Goal: Information Seeking & Learning: Check status

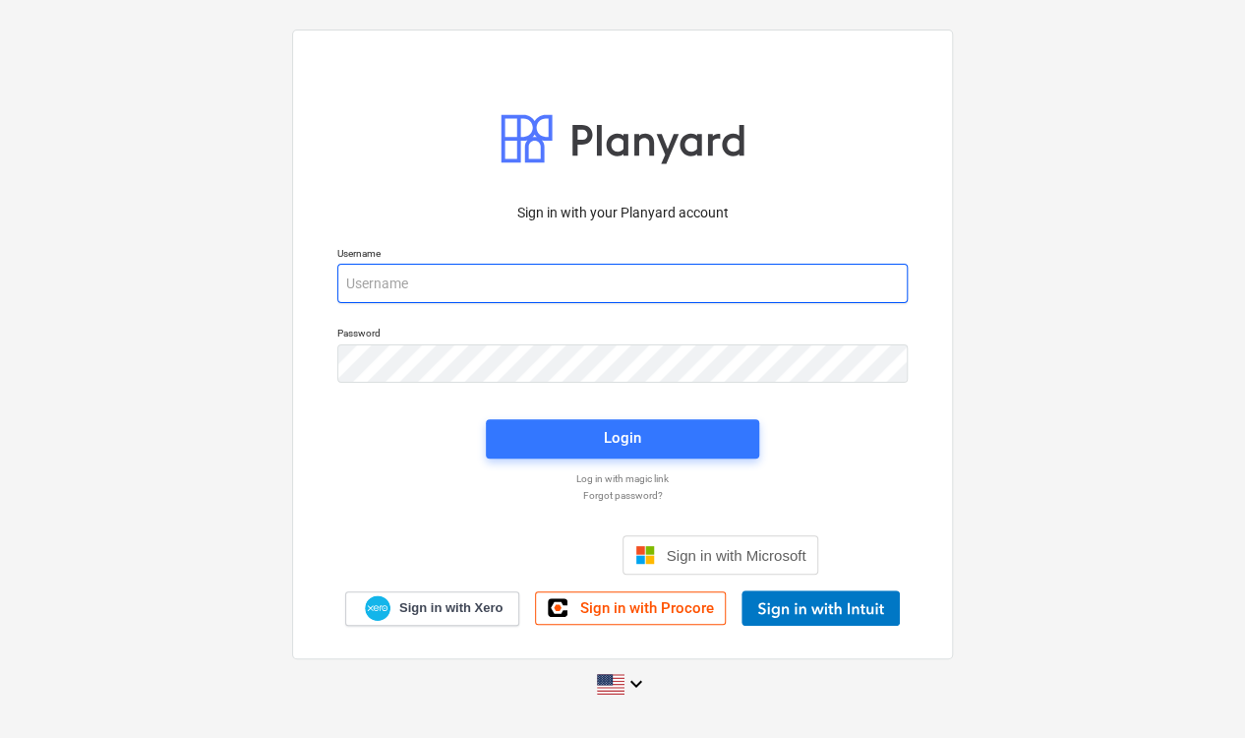
type input "[PERSON_NAME][EMAIL_ADDRESS][PERSON_NAME][DOMAIN_NAME]"
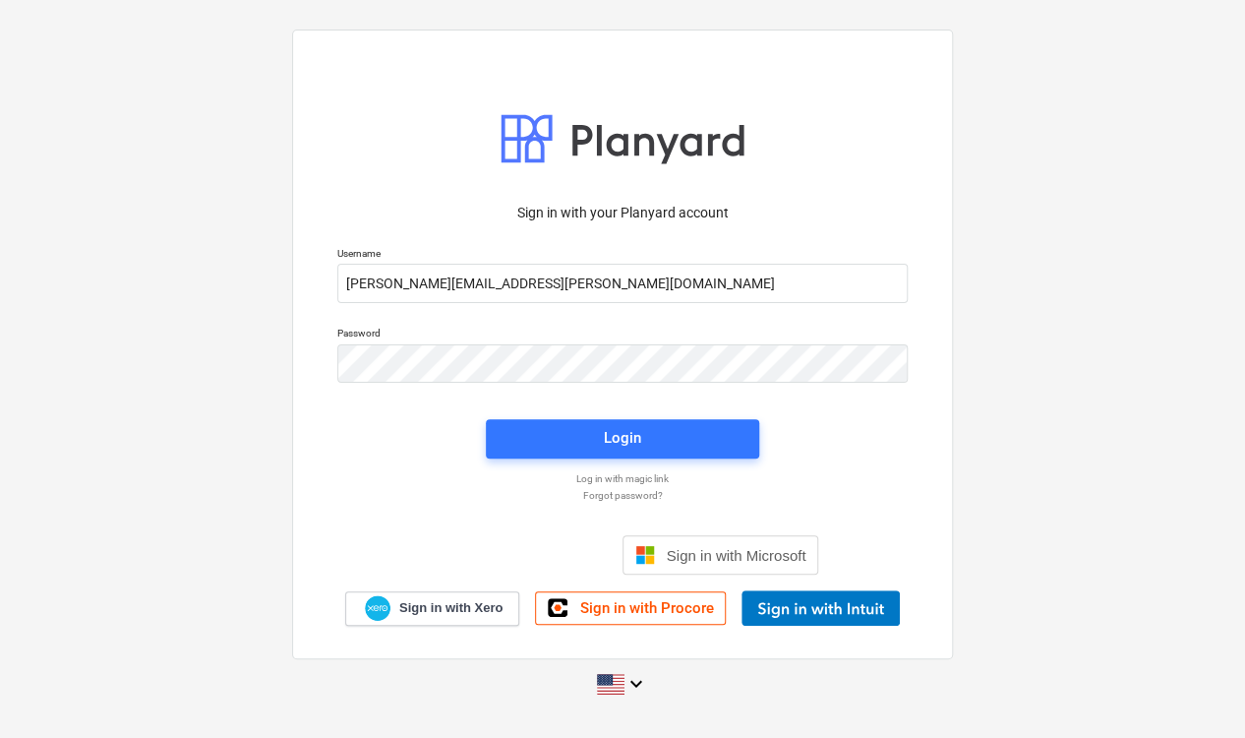
click at [632, 322] on div "Password" at bounding box center [623, 355] width 594 height 80
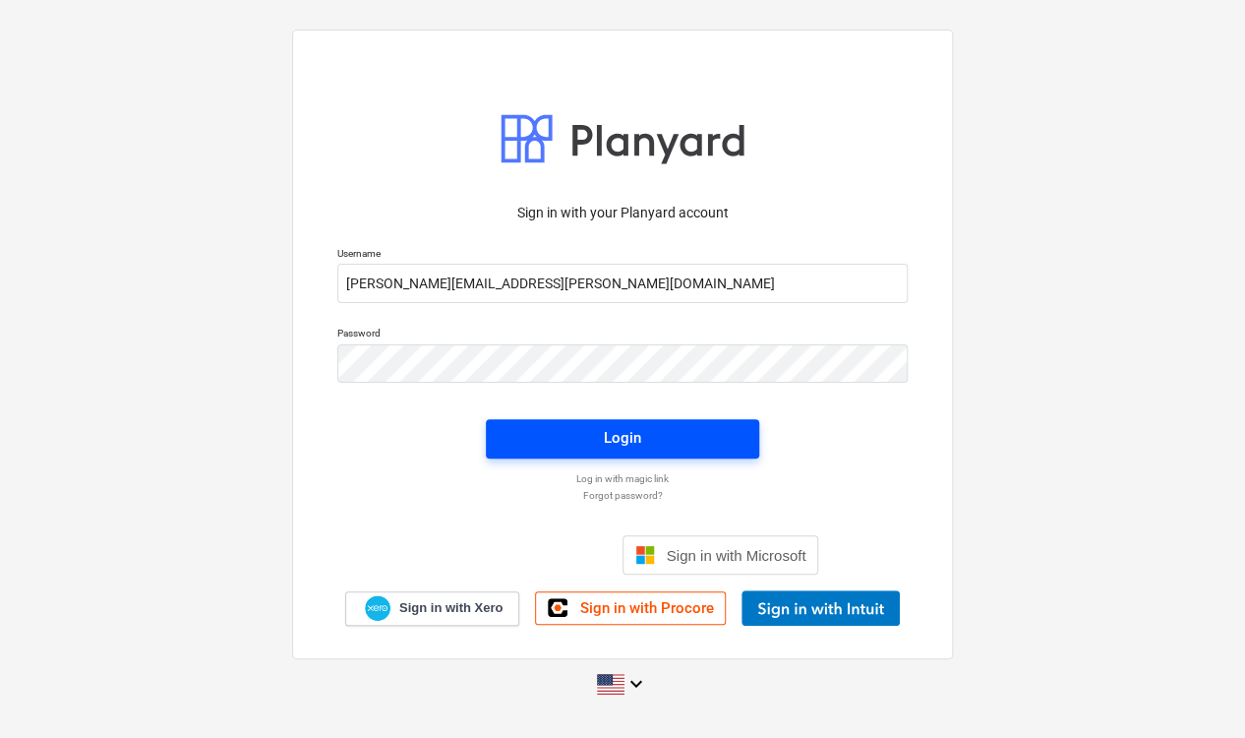
click at [622, 437] on div "Login" at bounding box center [622, 438] width 37 height 26
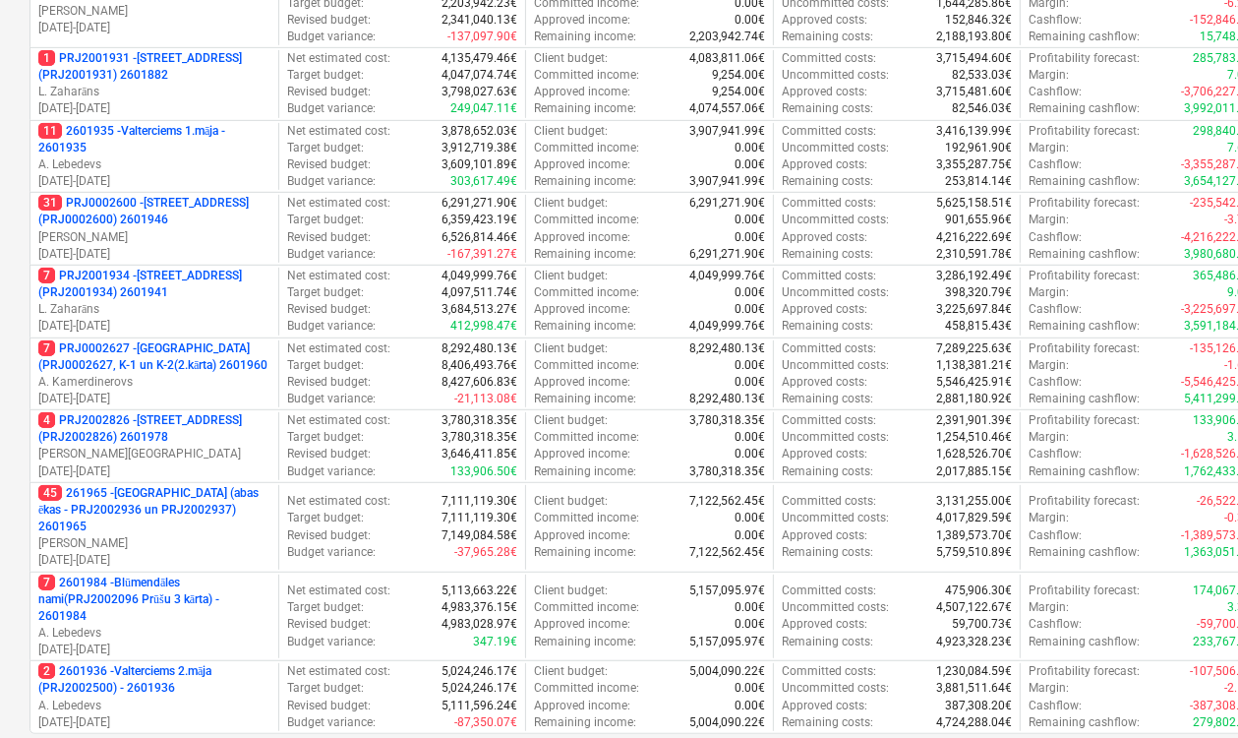
scroll to position [787, 0]
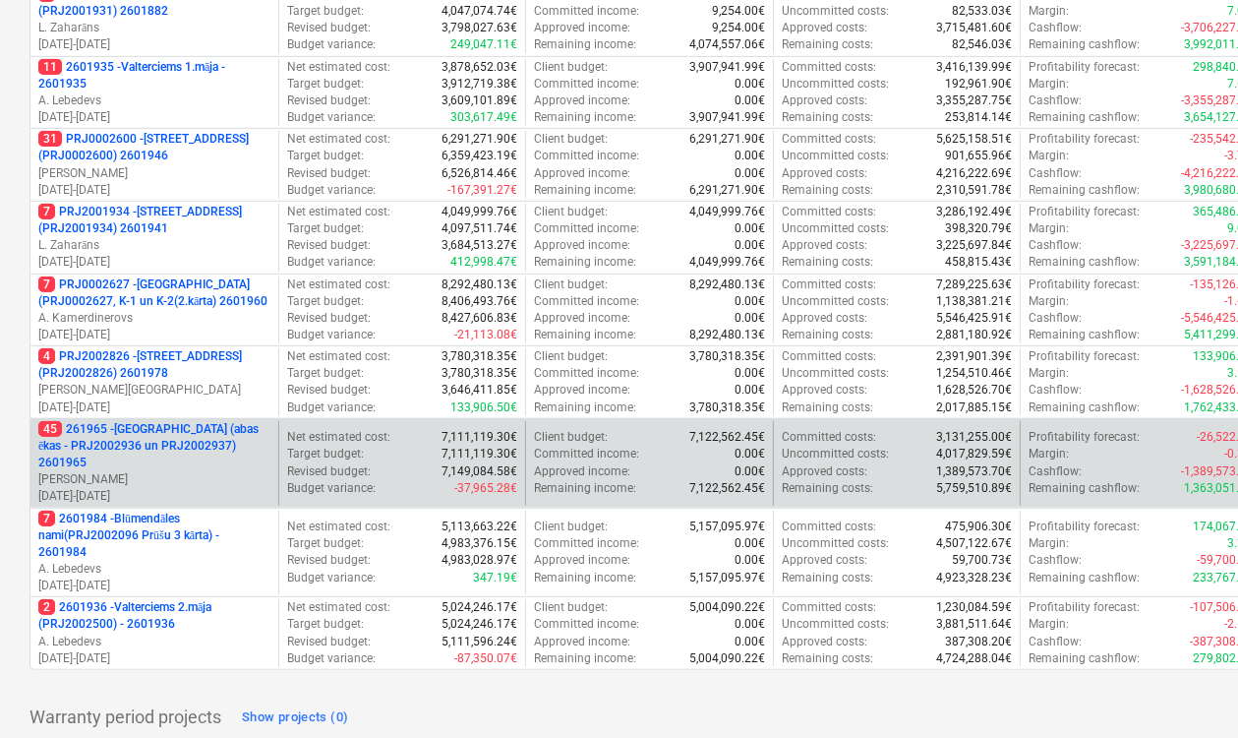
click at [75, 427] on p "45 261965 - [GEOGRAPHIC_DATA] (abas ēkas - PRJ2002936 un PRJ2002937) 2601965" at bounding box center [154, 446] width 232 height 50
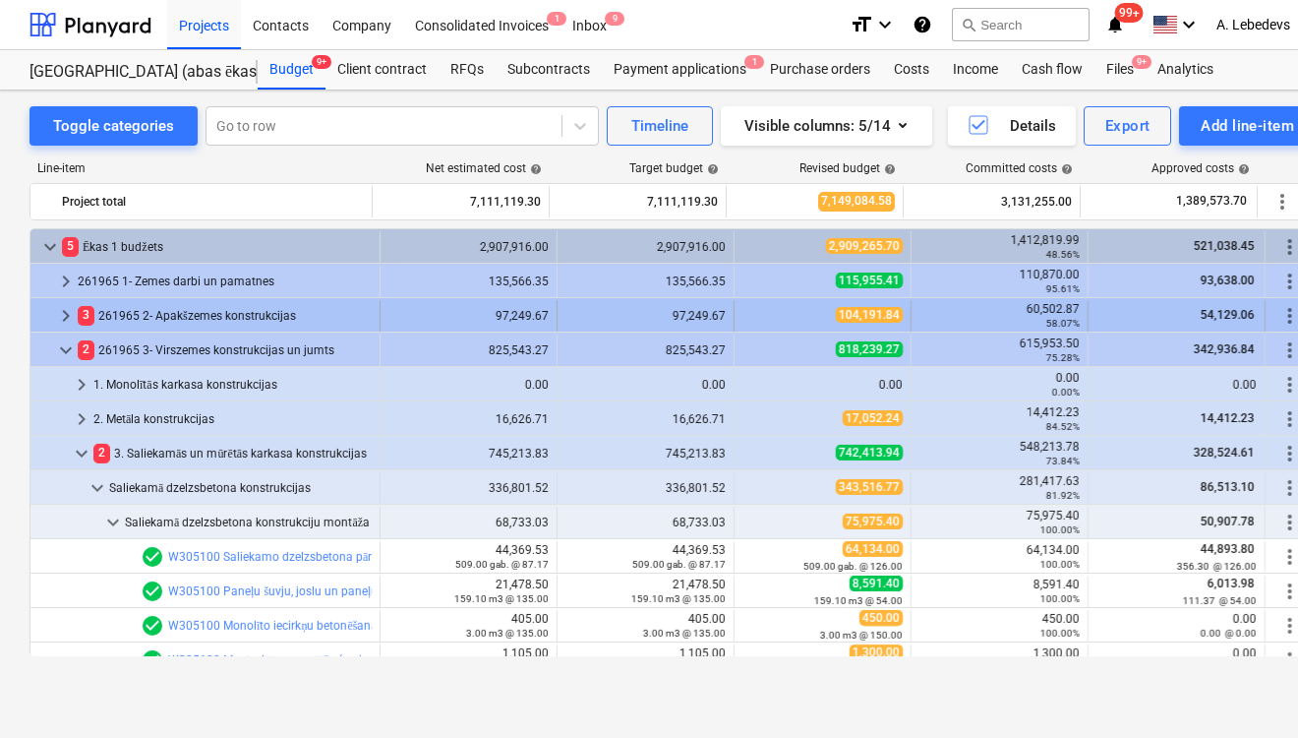
click at [59, 311] on span "keyboard_arrow_right" at bounding box center [66, 316] width 24 height 24
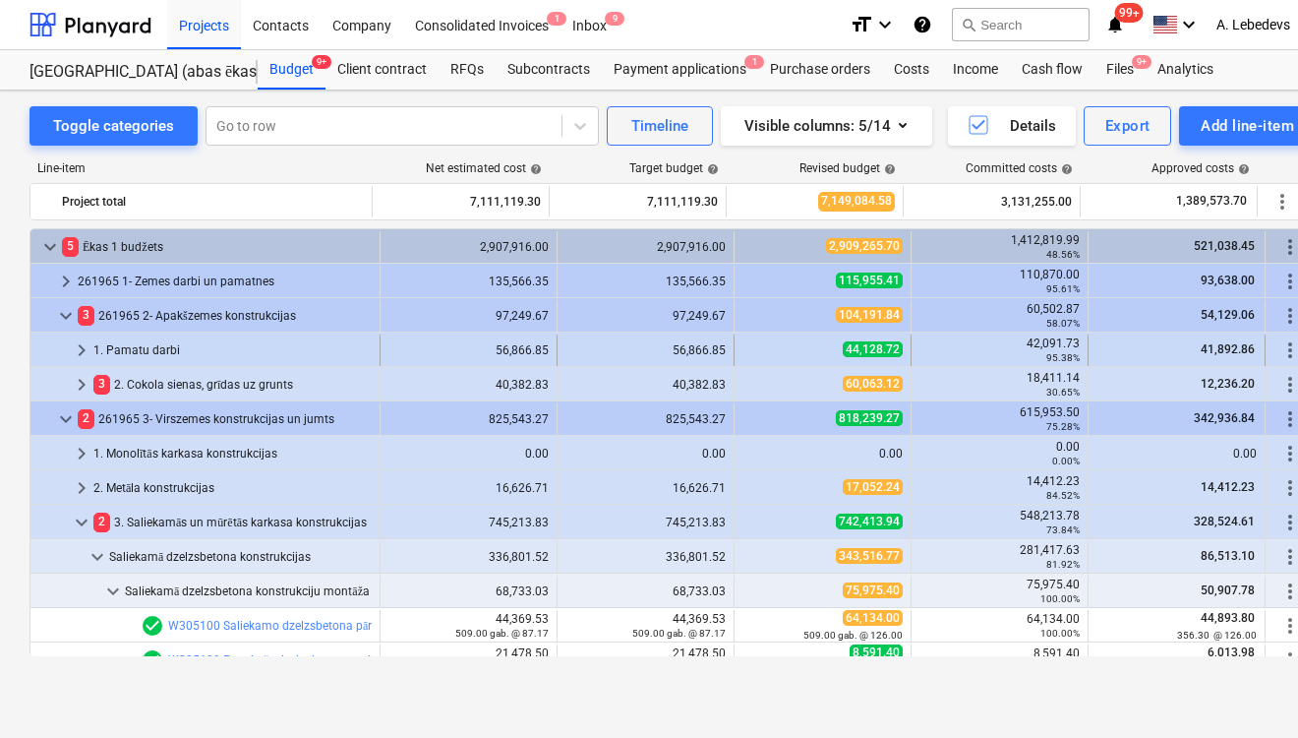
click at [76, 346] on span "keyboard_arrow_right" at bounding box center [82, 350] width 24 height 24
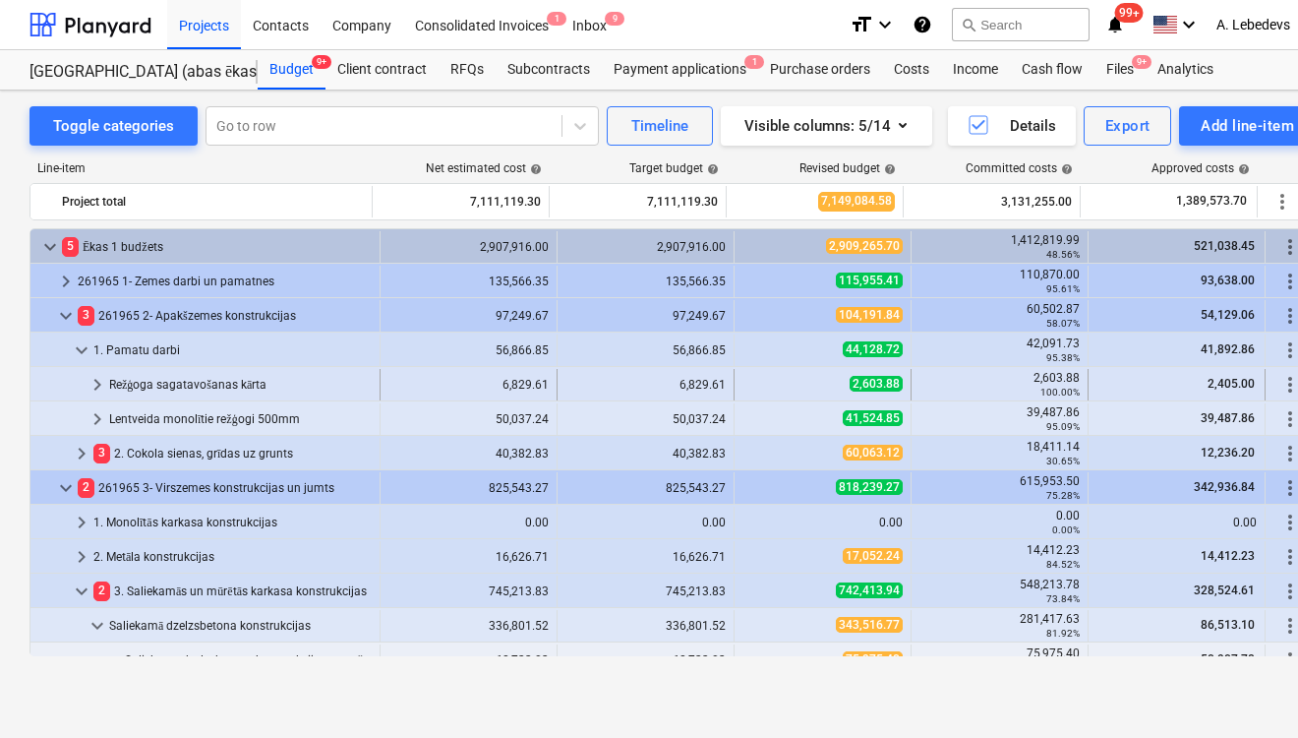
click at [145, 382] on div "Režģoga sagatavošanas kārta" at bounding box center [240, 384] width 263 height 31
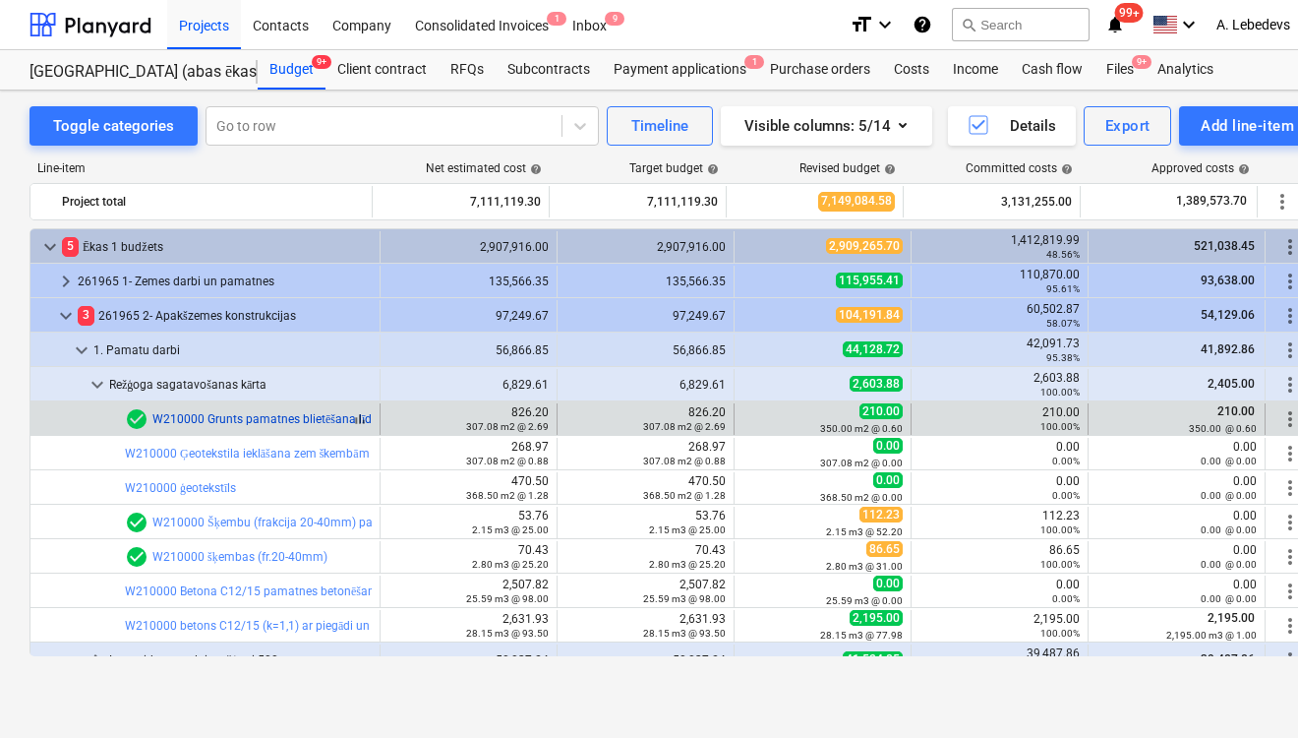
click at [228, 414] on link "W210000 Grunts pamatnes blietēšana līdz grunts sablīvējumam k=0,96 (ja vajag)" at bounding box center [368, 419] width 433 height 14
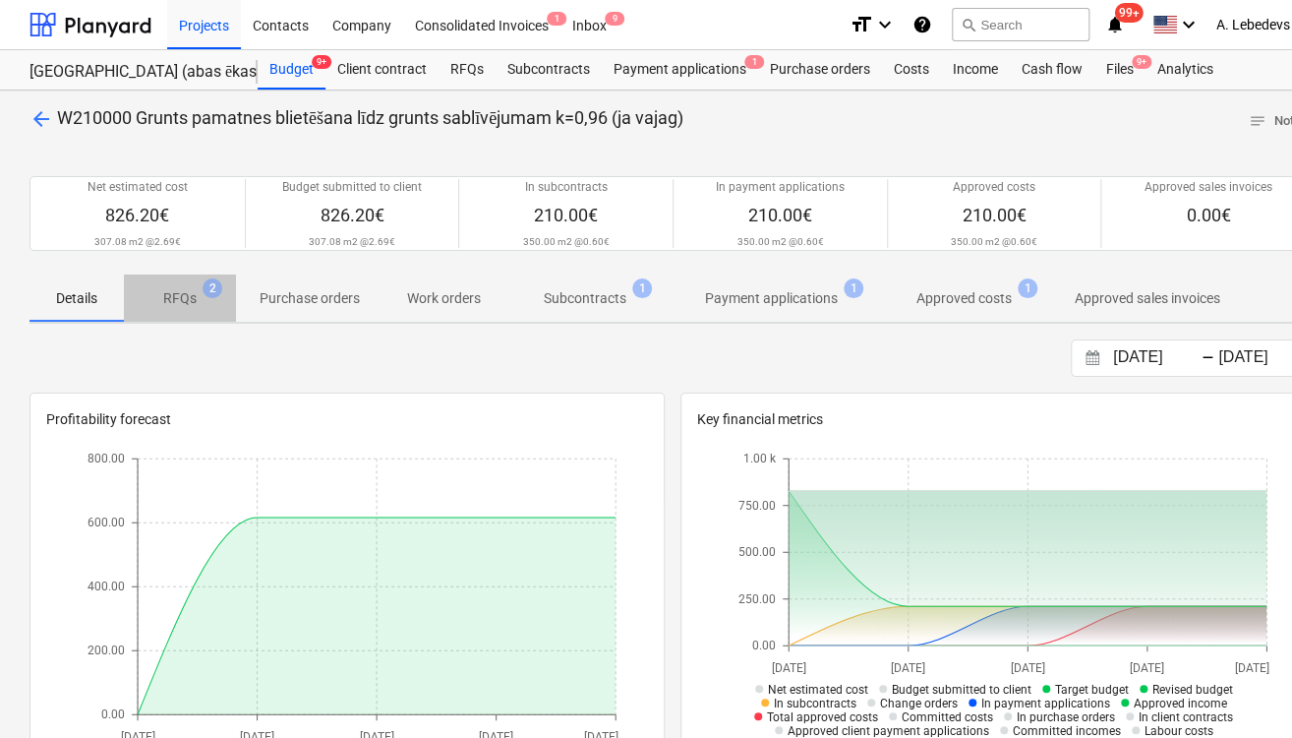
click at [180, 296] on p "RFQs" at bounding box center [179, 298] width 33 height 21
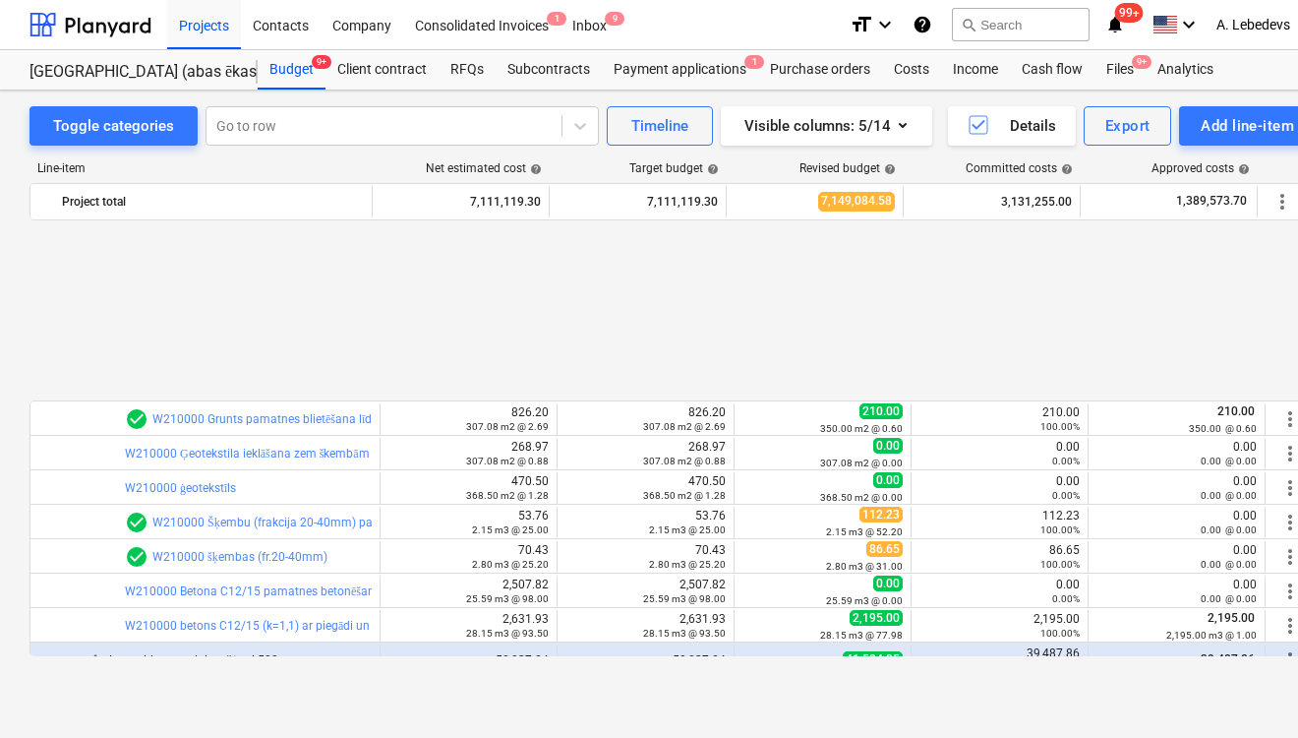
scroll to position [236, 0]
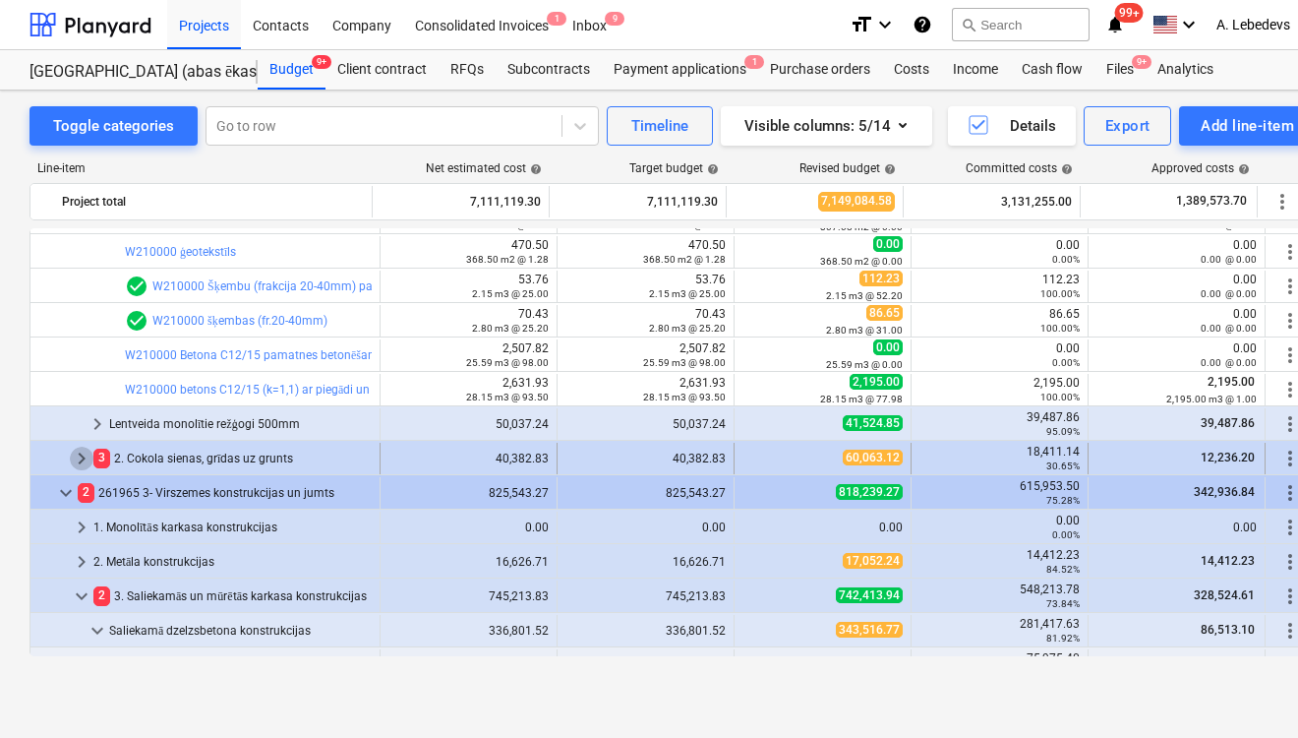
click at [76, 453] on span "keyboard_arrow_right" at bounding box center [82, 459] width 24 height 24
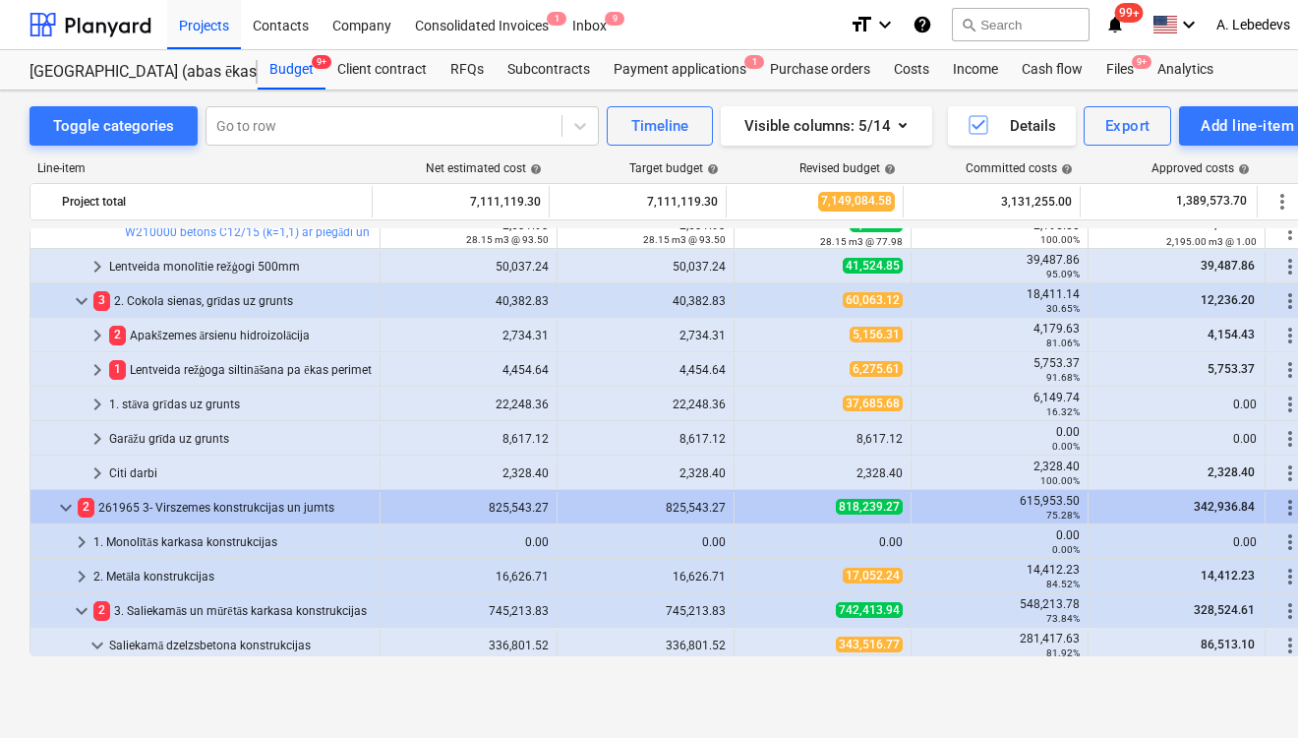
scroll to position [315, 0]
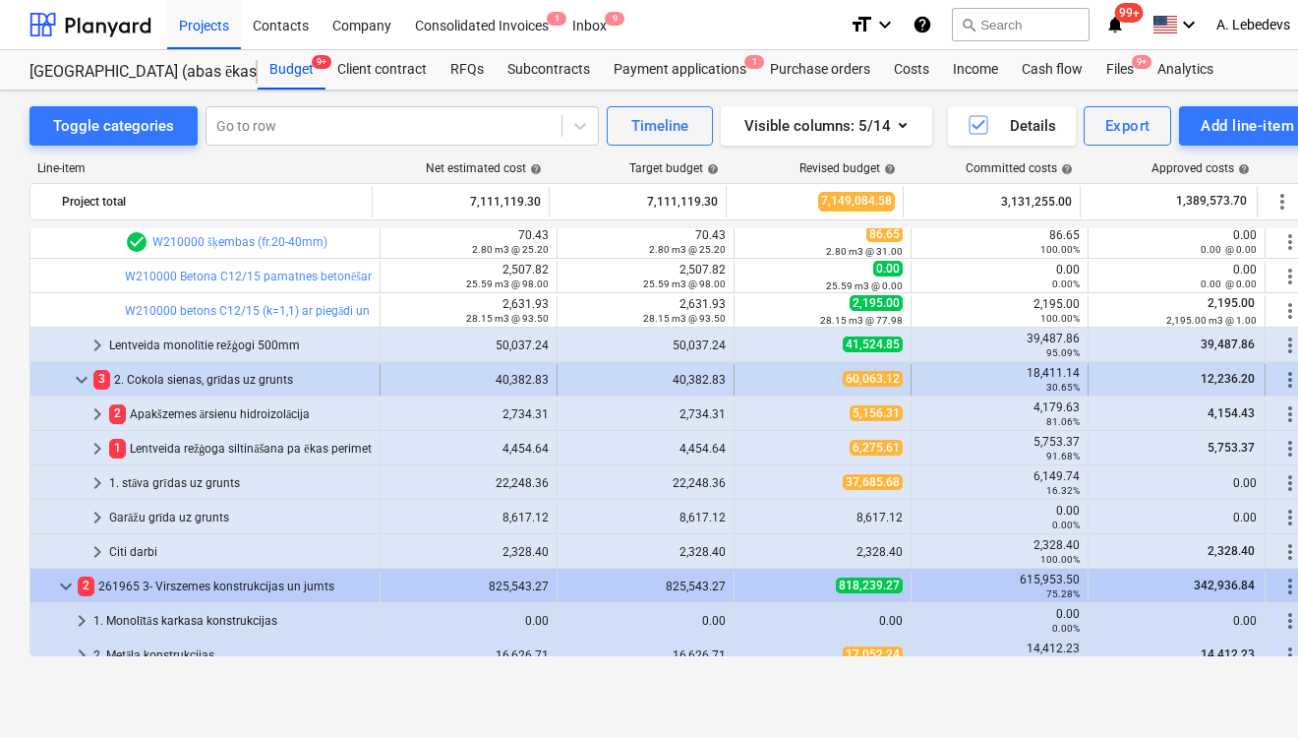
click at [82, 378] on span "keyboard_arrow_down" at bounding box center [82, 380] width 24 height 24
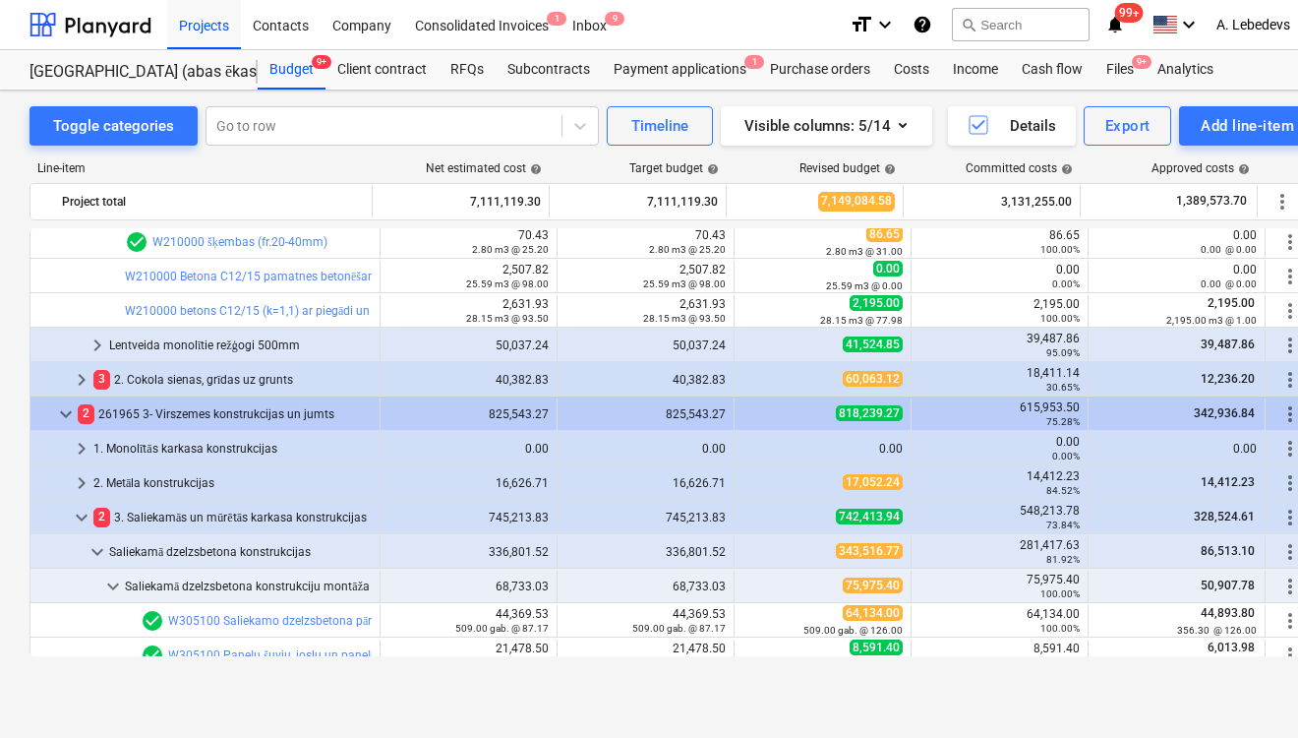
click at [82, 378] on span "keyboard_arrow_right" at bounding box center [82, 380] width 24 height 24
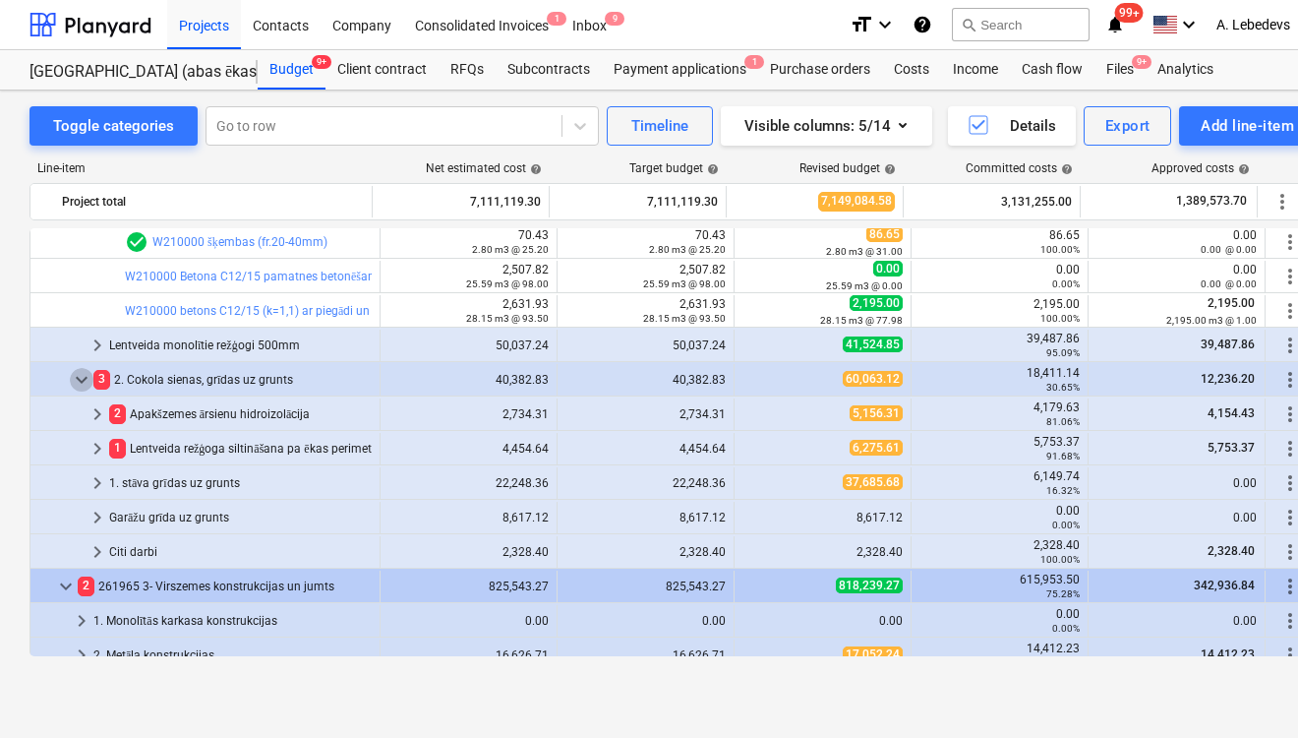
click at [82, 378] on span "keyboard_arrow_down" at bounding box center [82, 380] width 24 height 24
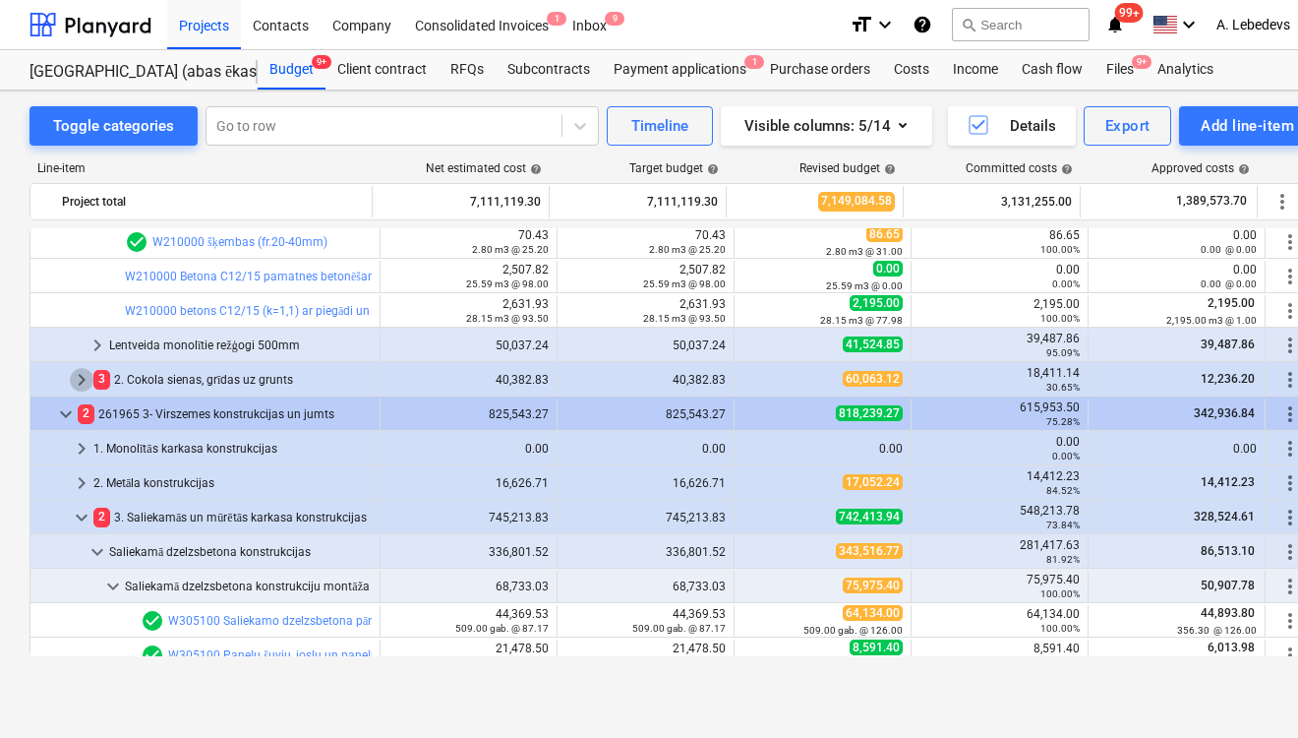
click at [82, 378] on span "keyboard_arrow_right" at bounding box center [82, 380] width 24 height 24
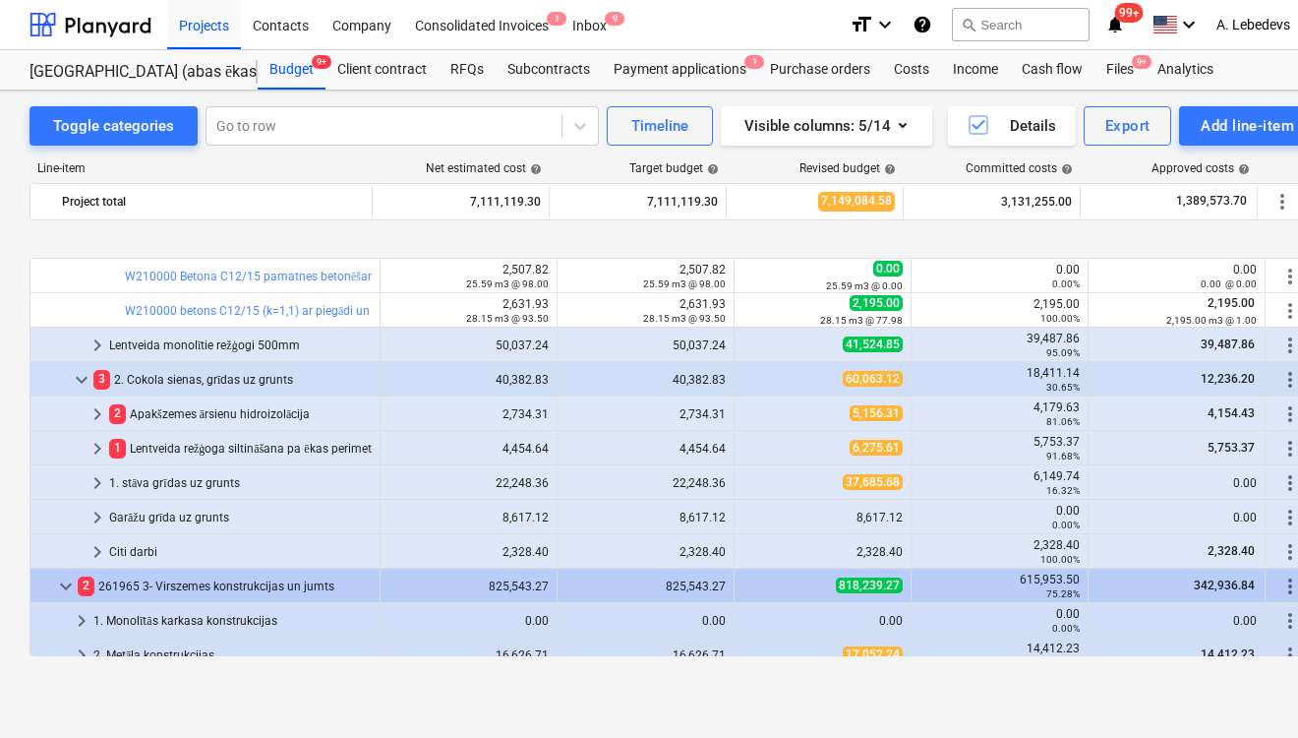
scroll to position [393, 0]
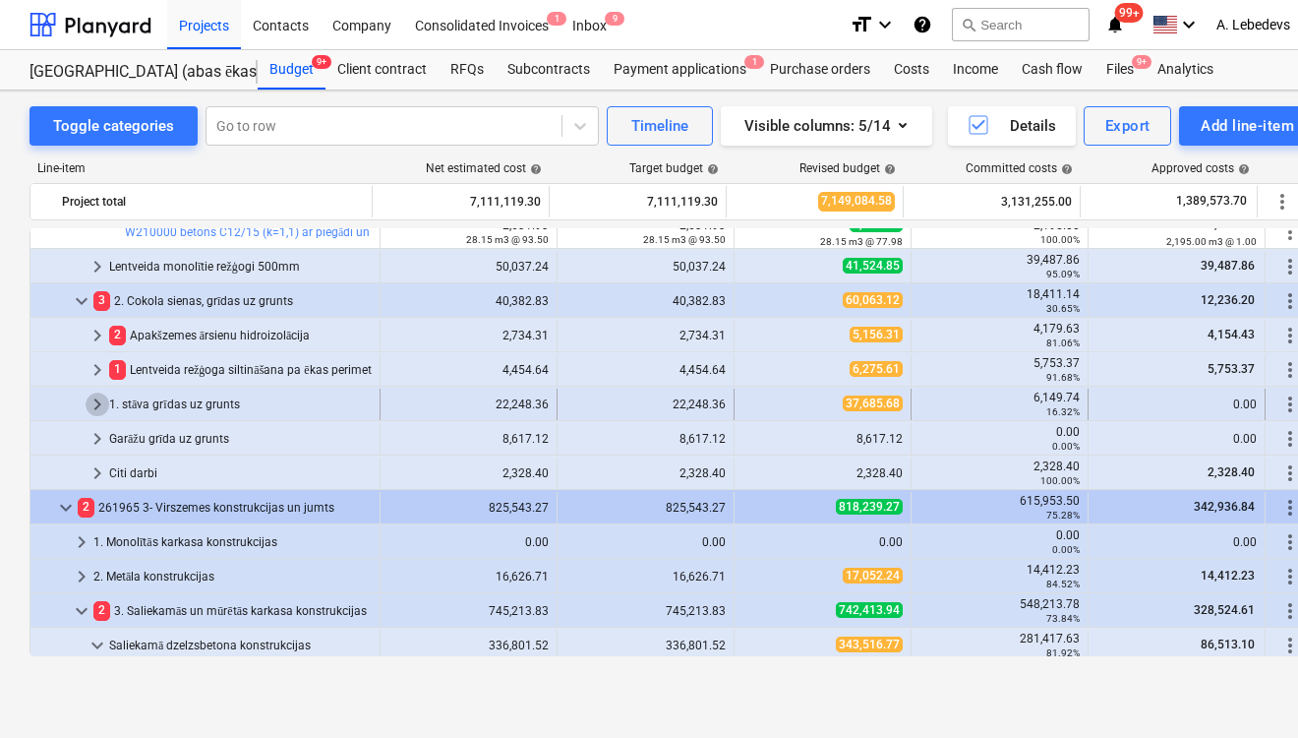
click at [94, 403] on span "keyboard_arrow_right" at bounding box center [98, 404] width 24 height 24
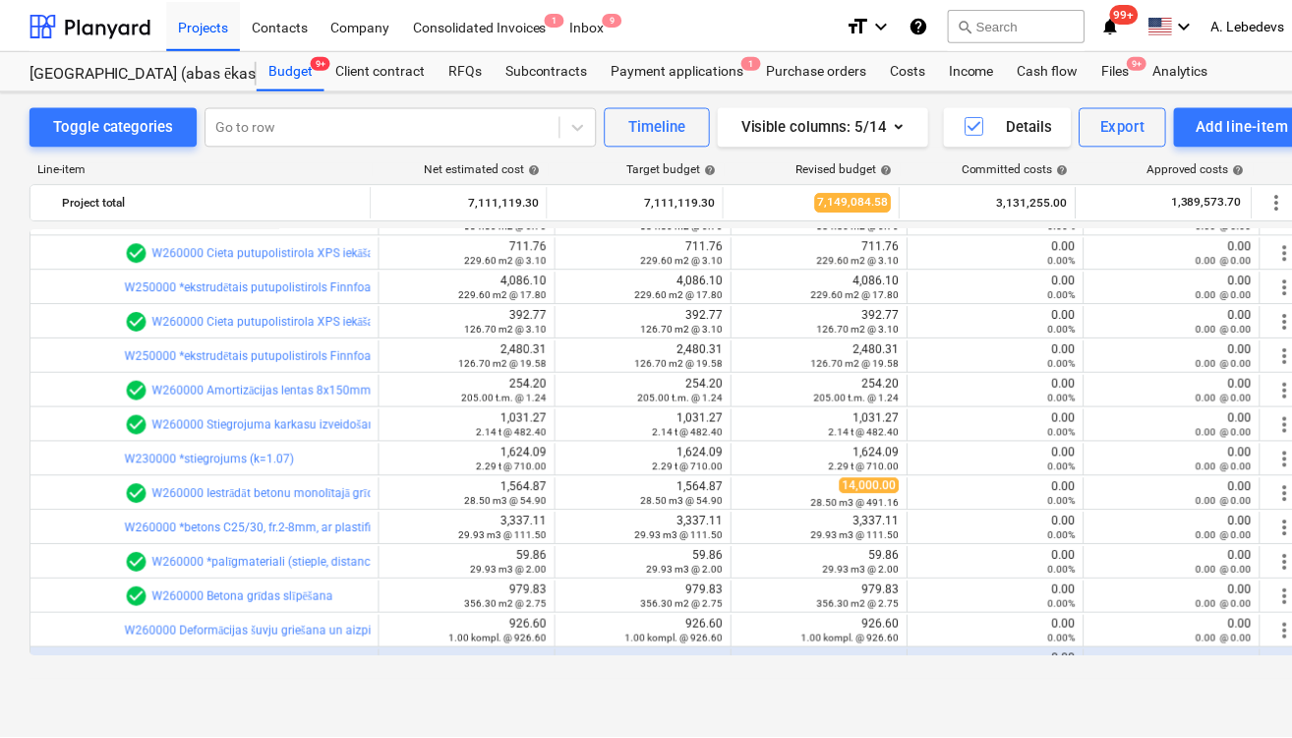
scroll to position [866, 0]
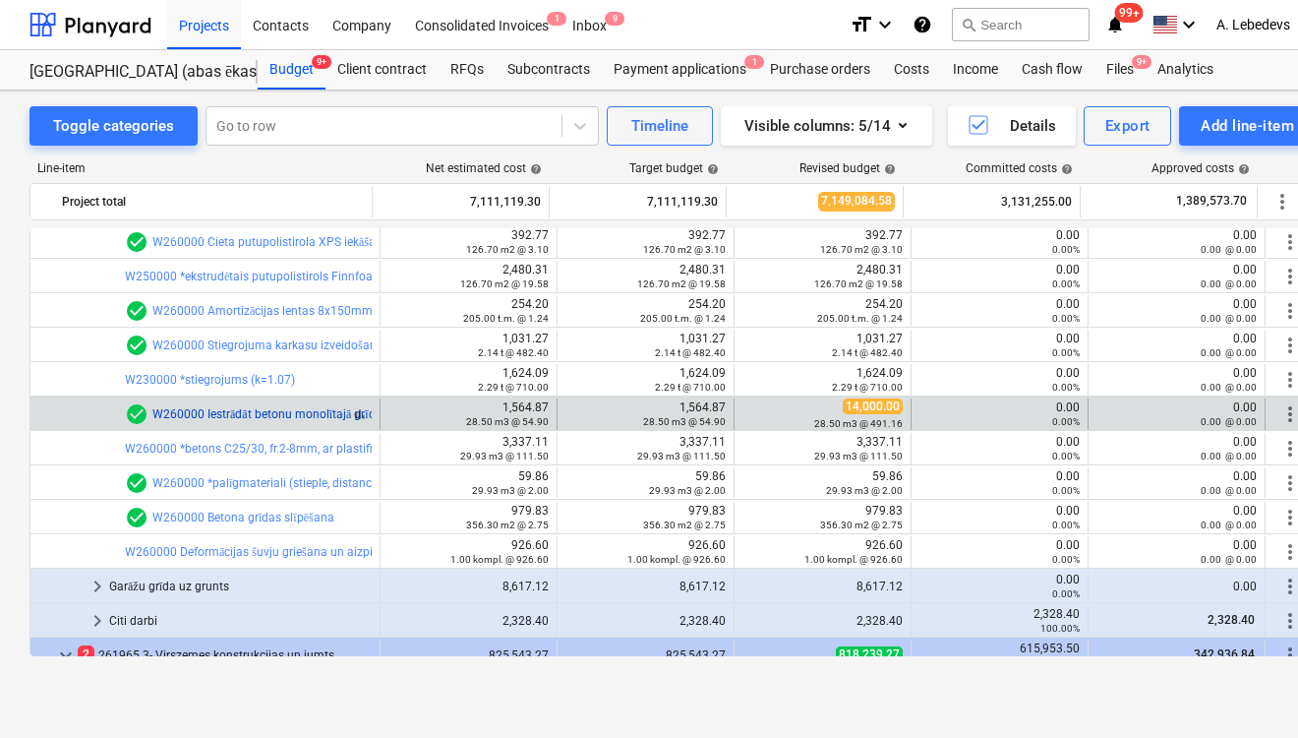
click at [270, 407] on link "W260000 Iestrādāt betonu monolītajā grīdas plātnē 80mm, ieskaitot piegādi un sū…" at bounding box center [389, 414] width 474 height 14
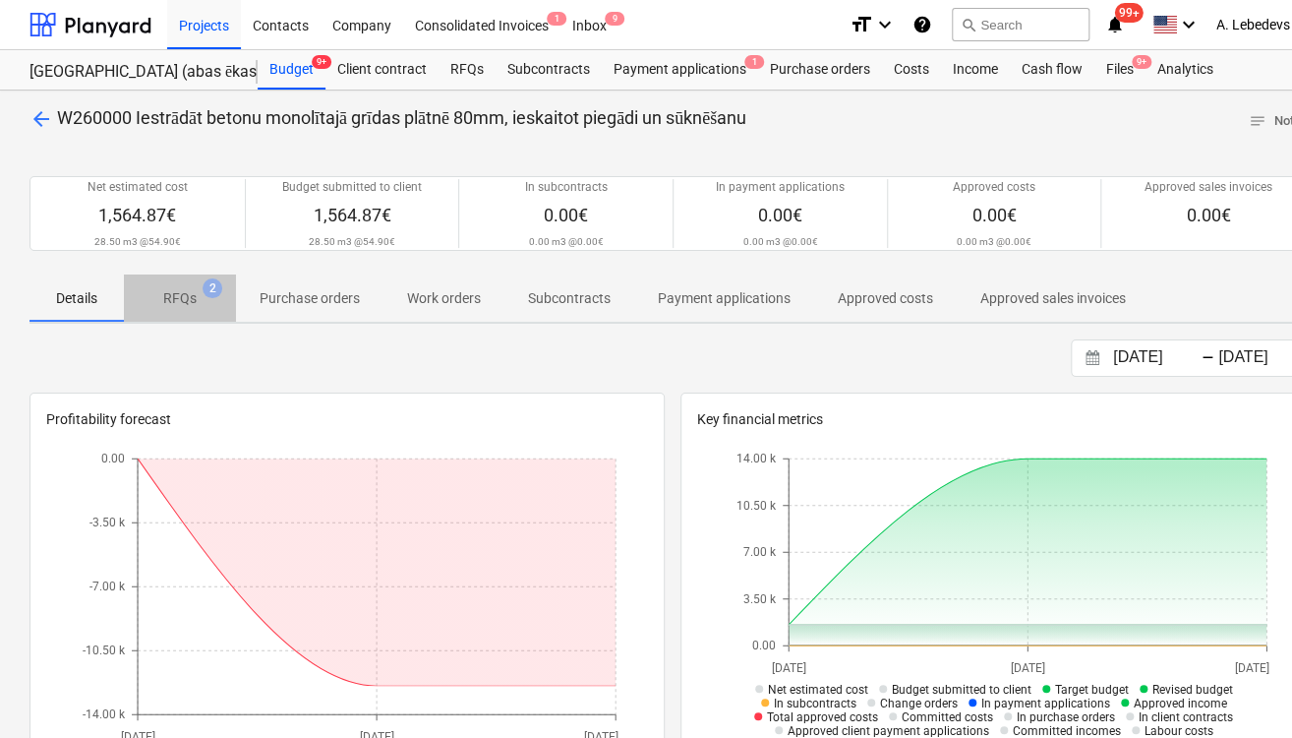
click at [175, 291] on p "RFQs" at bounding box center [179, 298] width 33 height 21
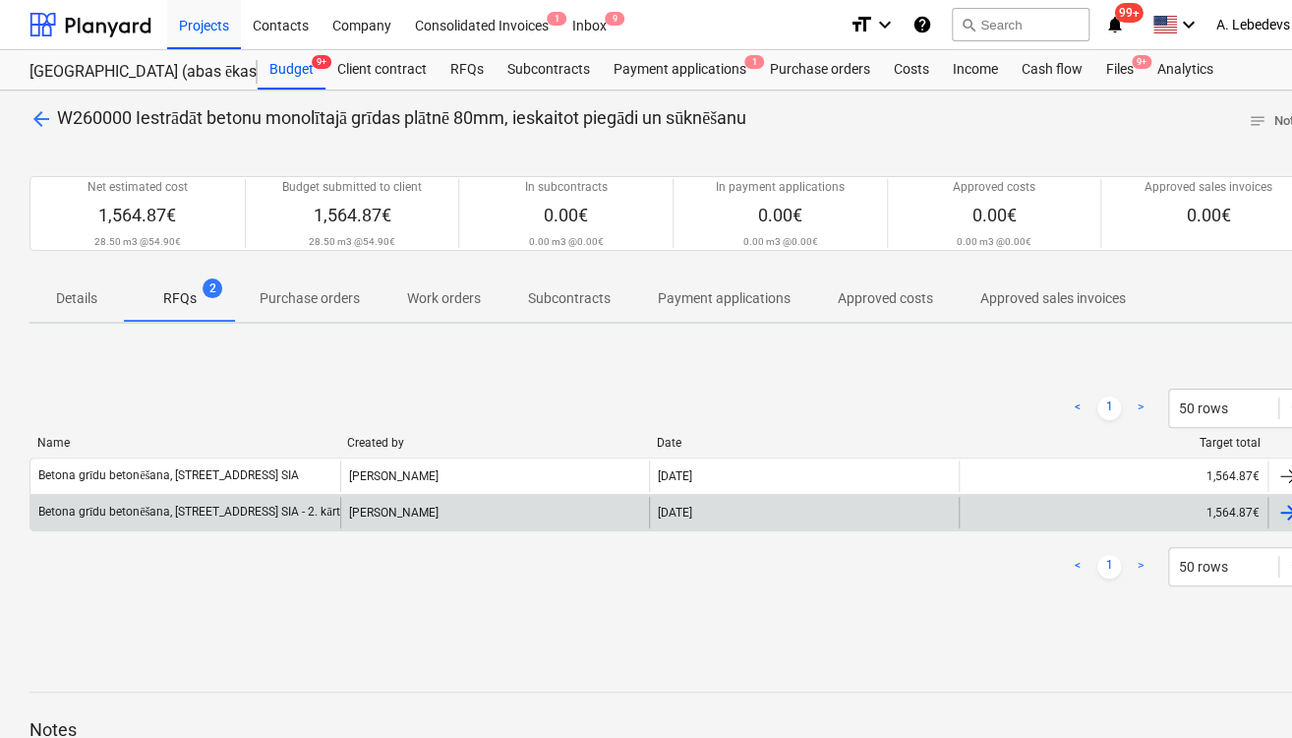
click at [216, 498] on div "Betona grīdu betonēšana, [STREET_ADDRESS] SIA - 2. kārta" at bounding box center [185, 512] width 310 height 31
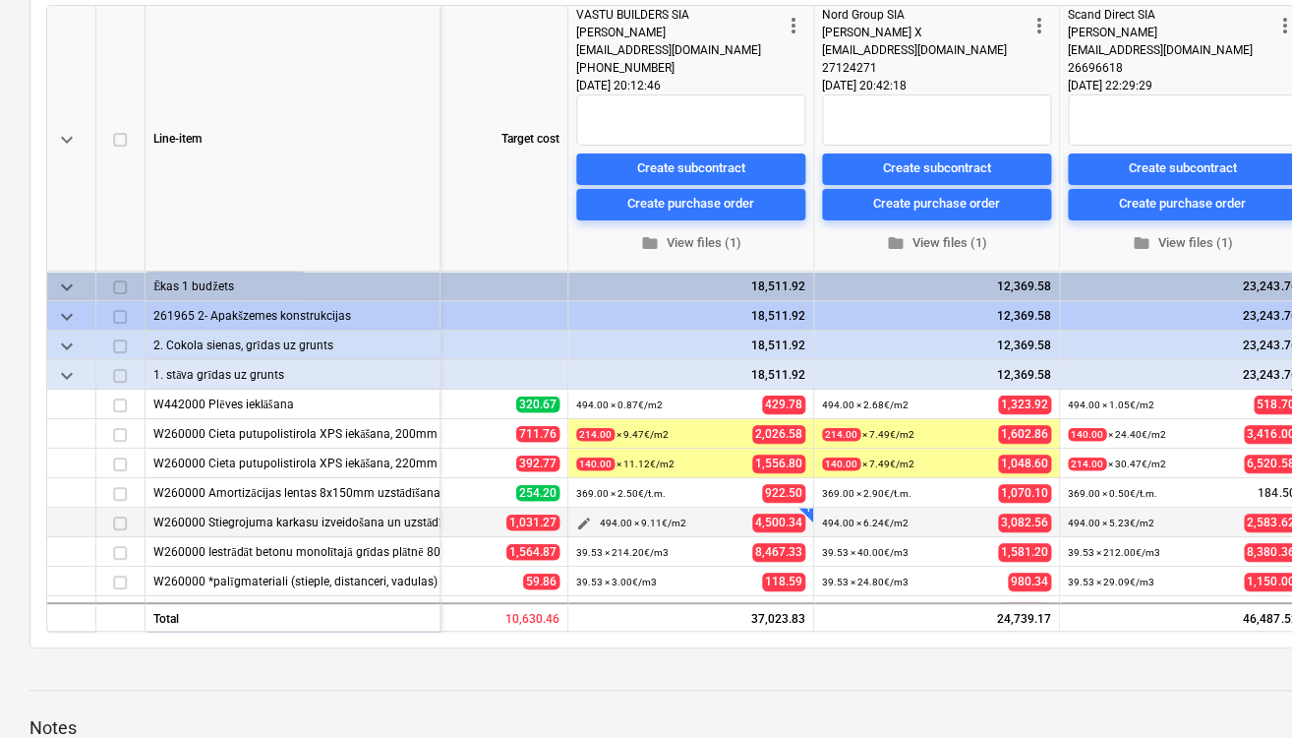
scroll to position [0, 380]
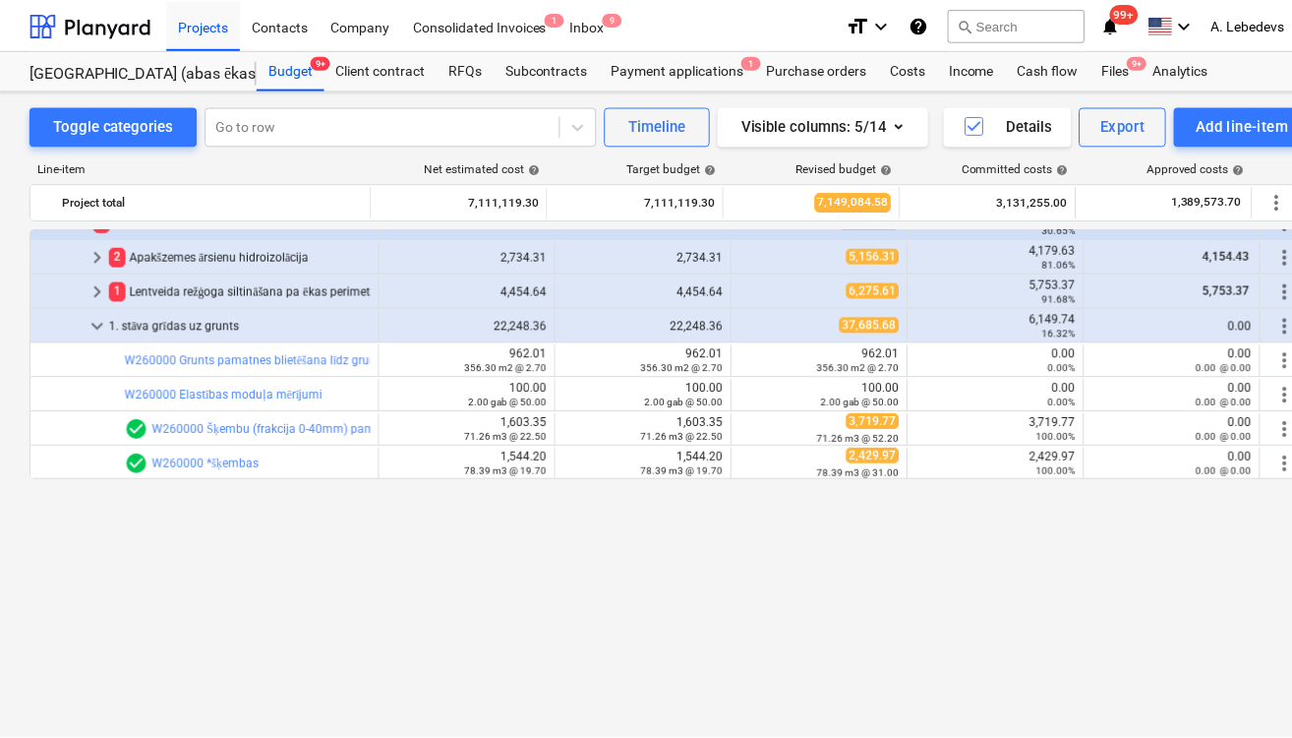
scroll to position [236, 0]
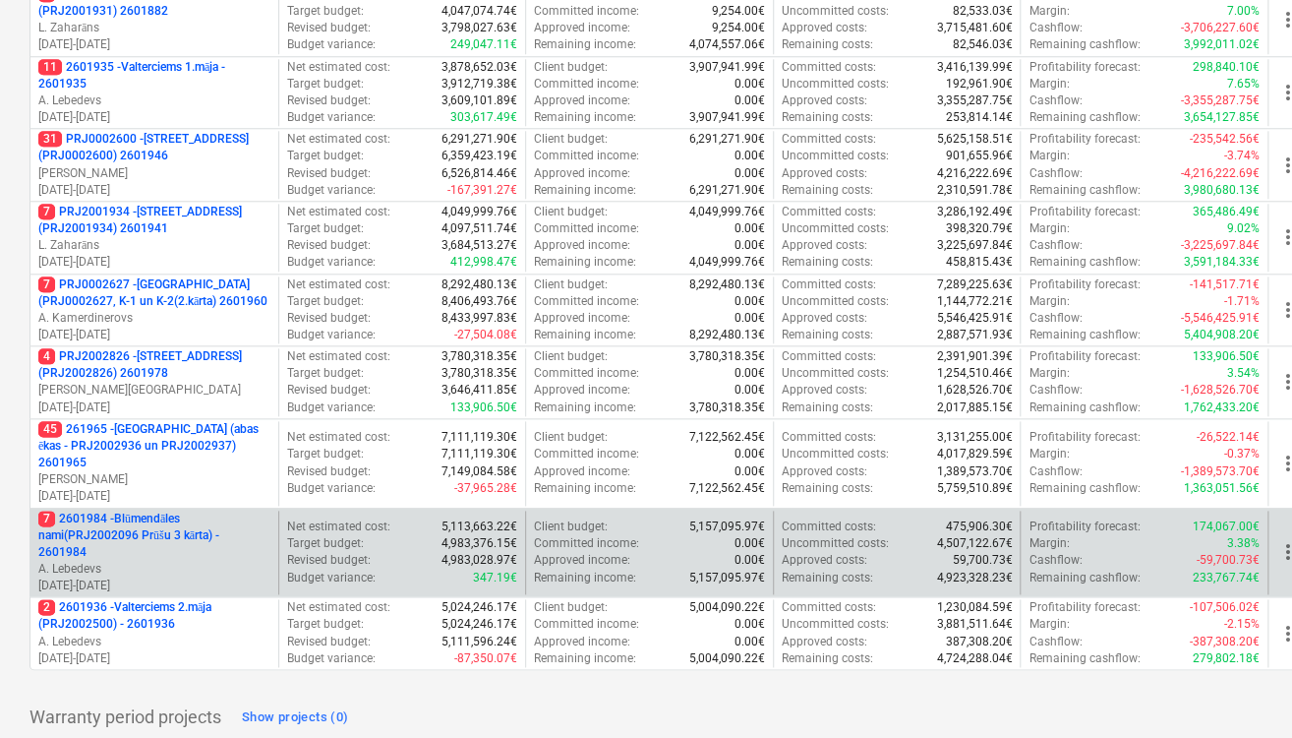
scroll to position [856, 0]
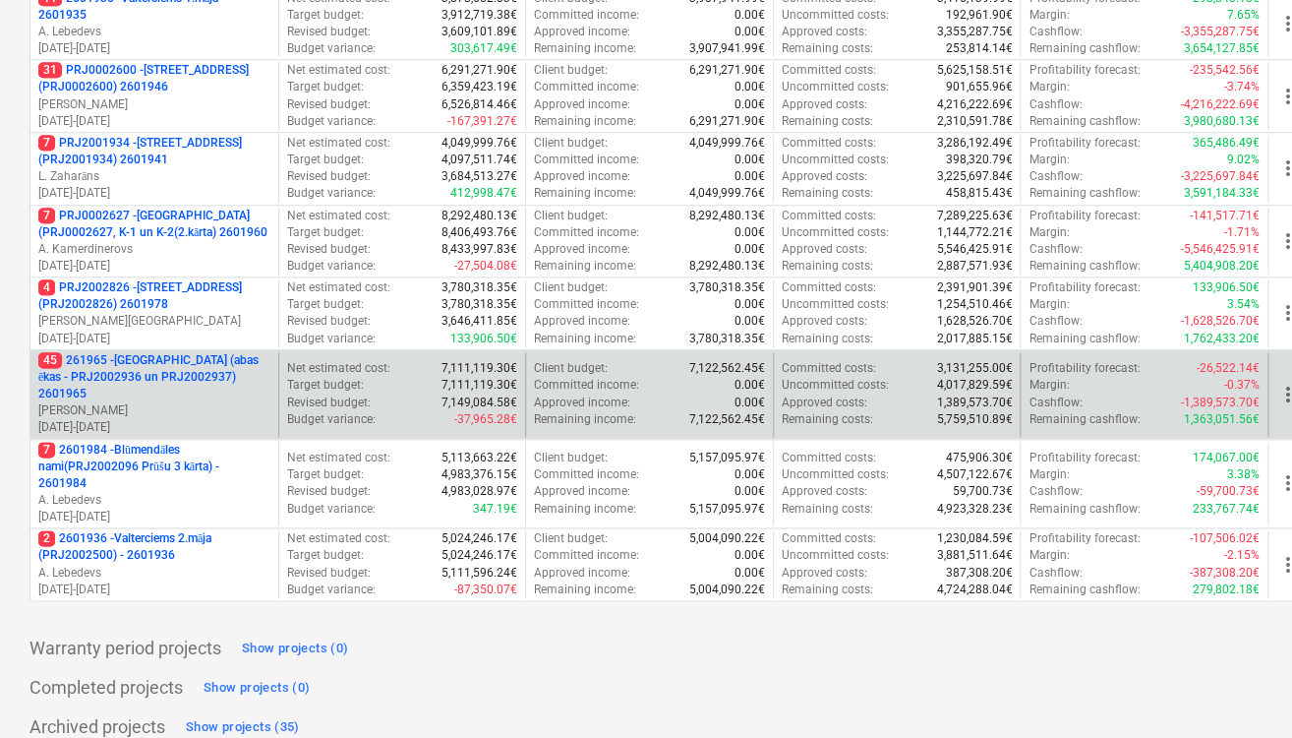
click at [118, 402] on p "[PERSON_NAME]" at bounding box center [154, 410] width 232 height 17
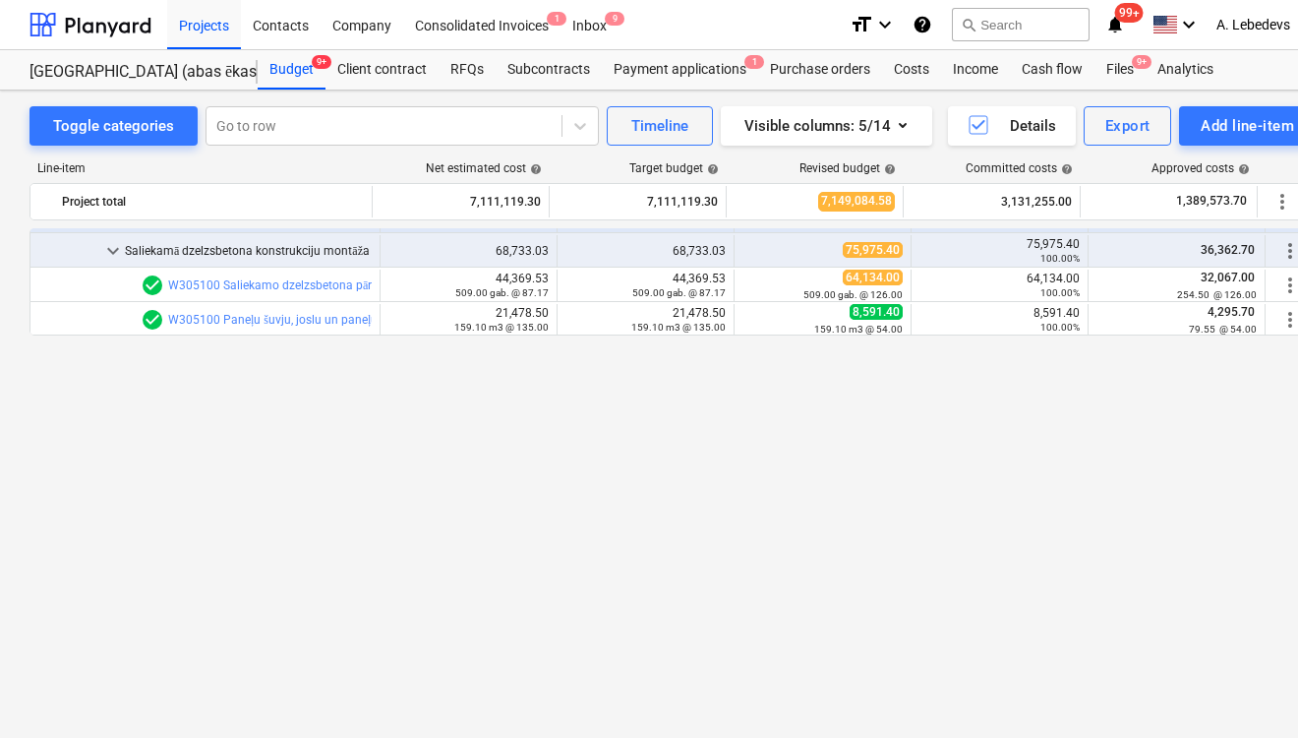
scroll to position [2046, 0]
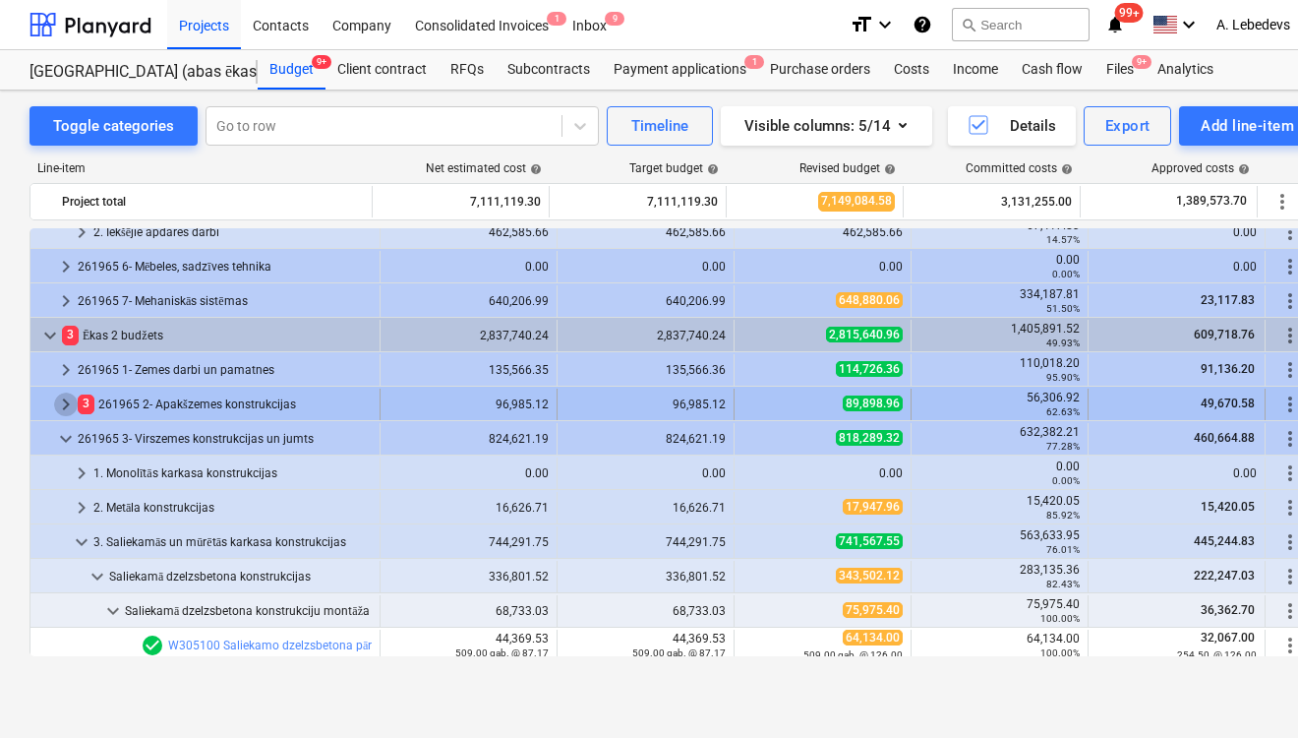
click at [66, 401] on span "keyboard_arrow_right" at bounding box center [66, 404] width 24 height 24
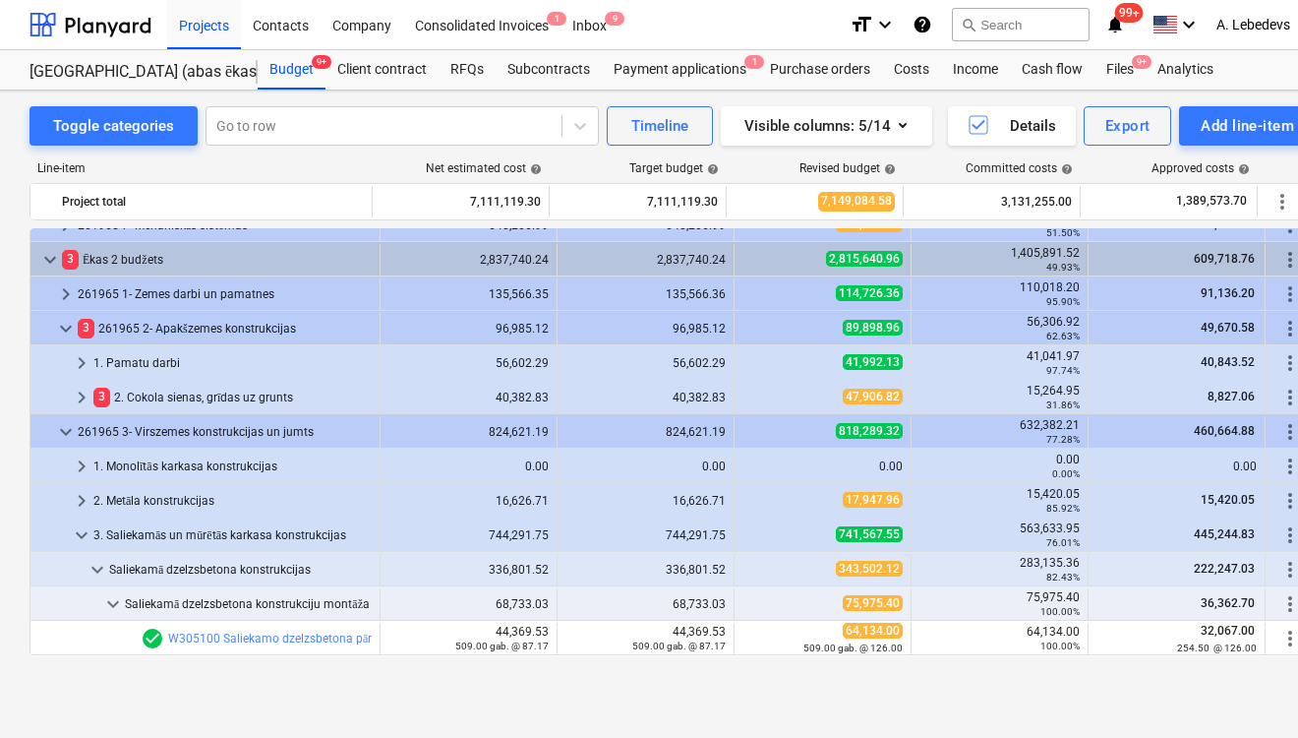
scroll to position [2125, 0]
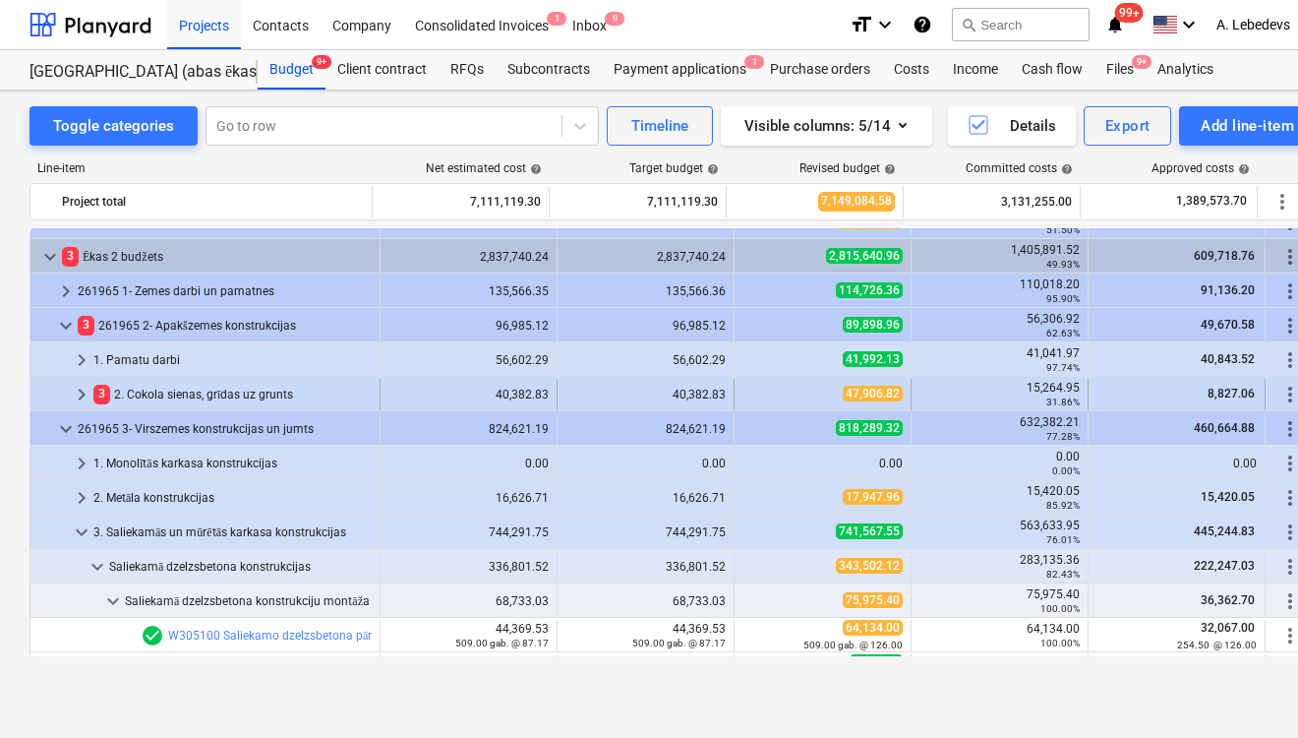
click at [75, 390] on span "keyboard_arrow_right" at bounding box center [82, 395] width 24 height 24
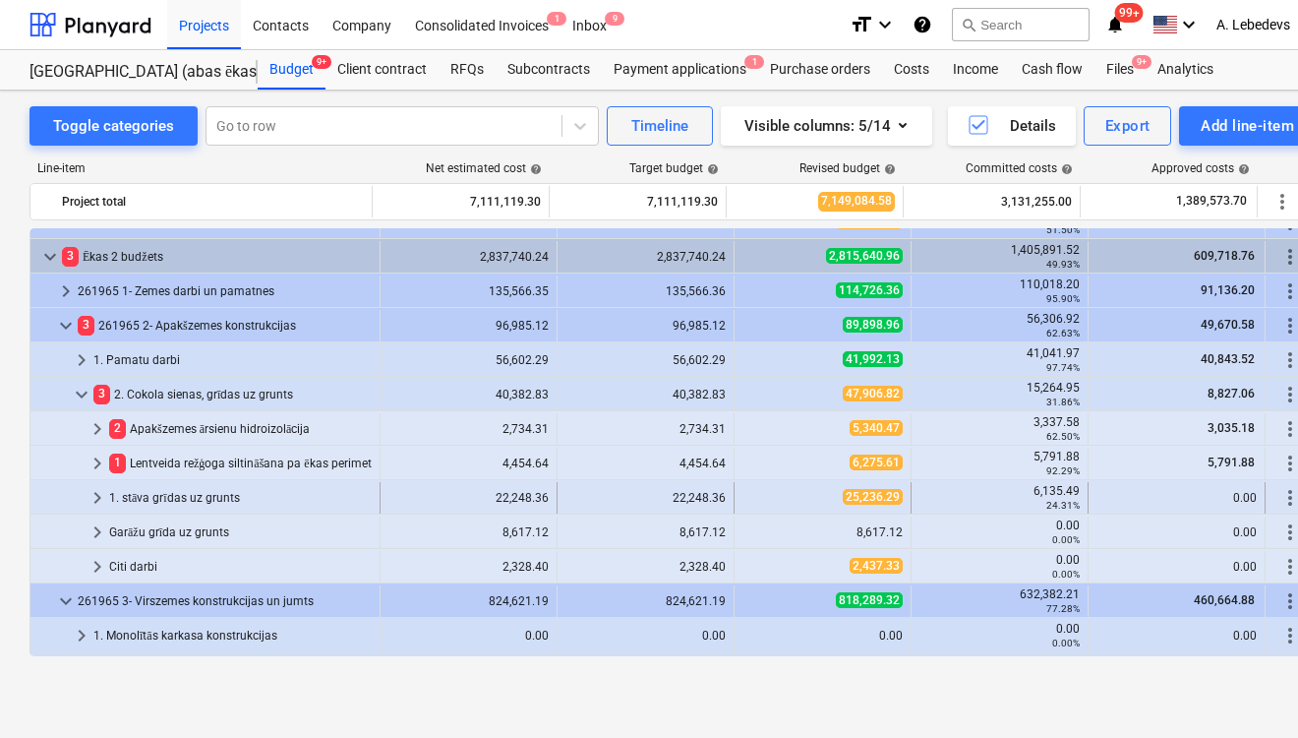
click at [91, 498] on span "keyboard_arrow_right" at bounding box center [98, 498] width 24 height 24
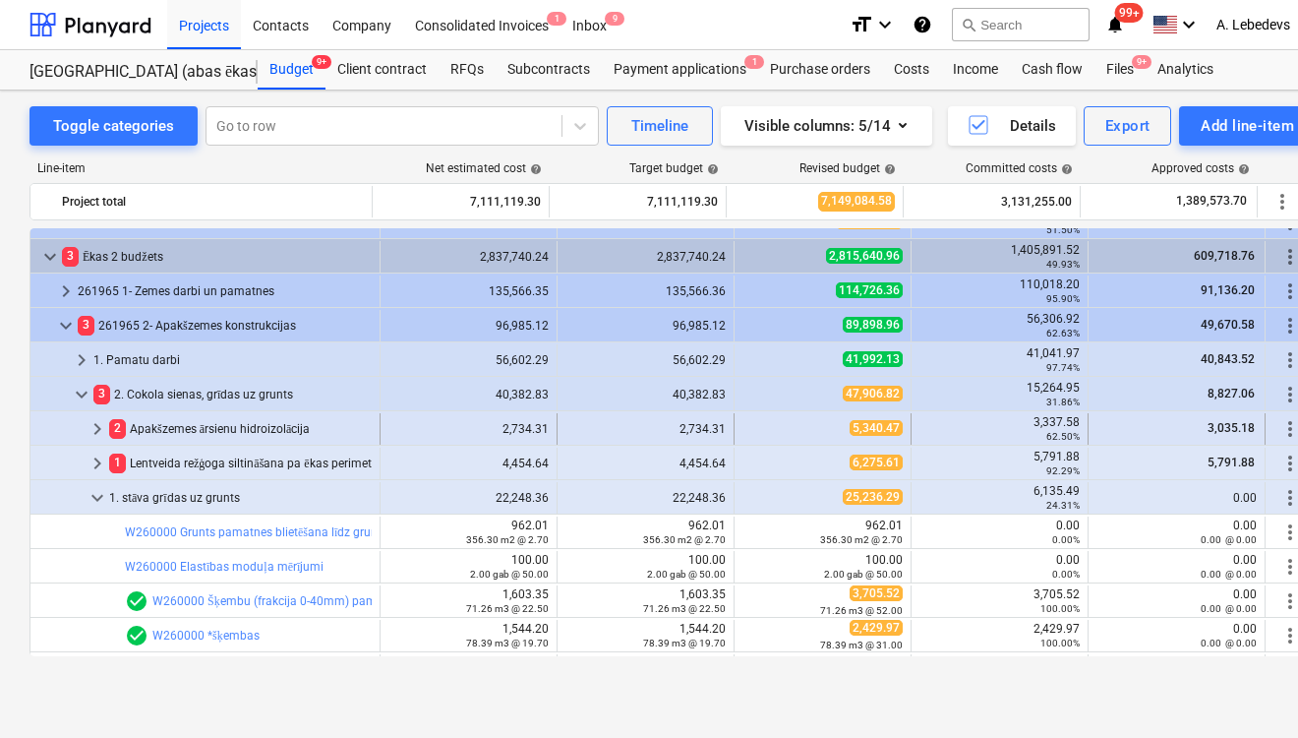
click at [94, 427] on span "keyboard_arrow_right" at bounding box center [98, 429] width 24 height 24
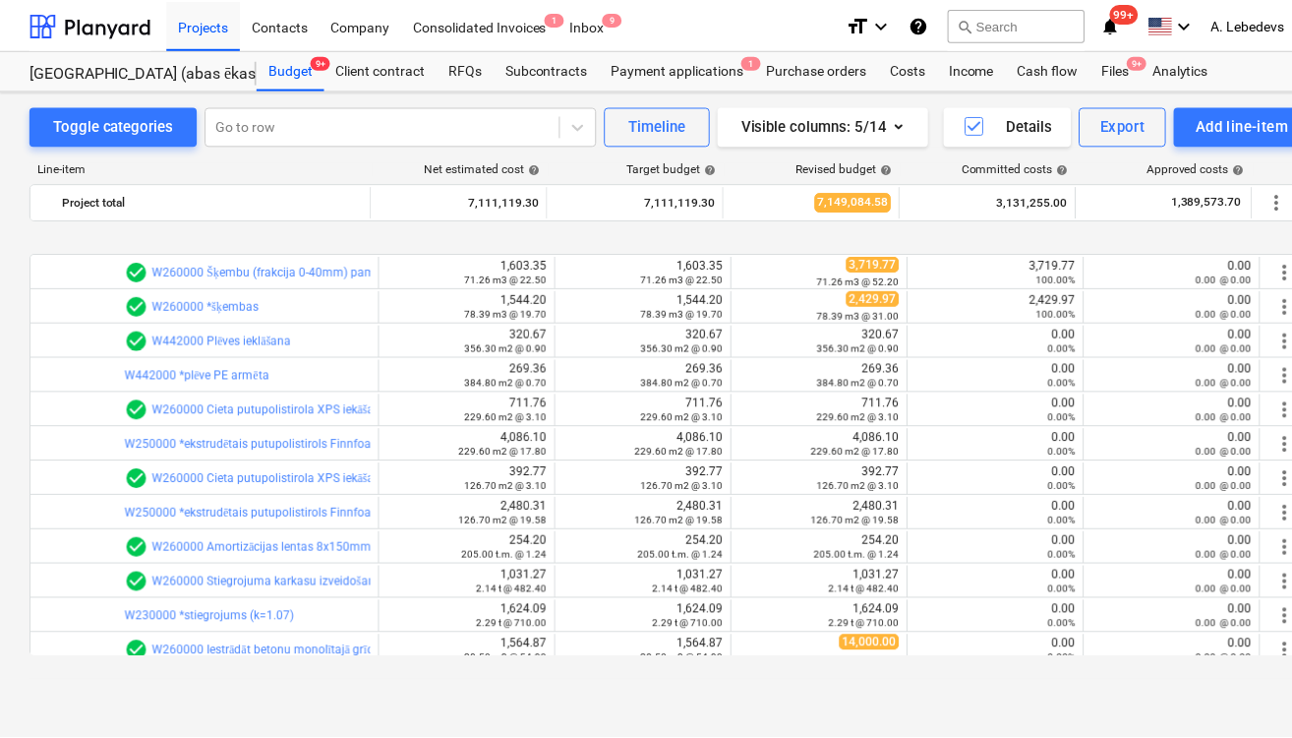
scroll to position [708, 0]
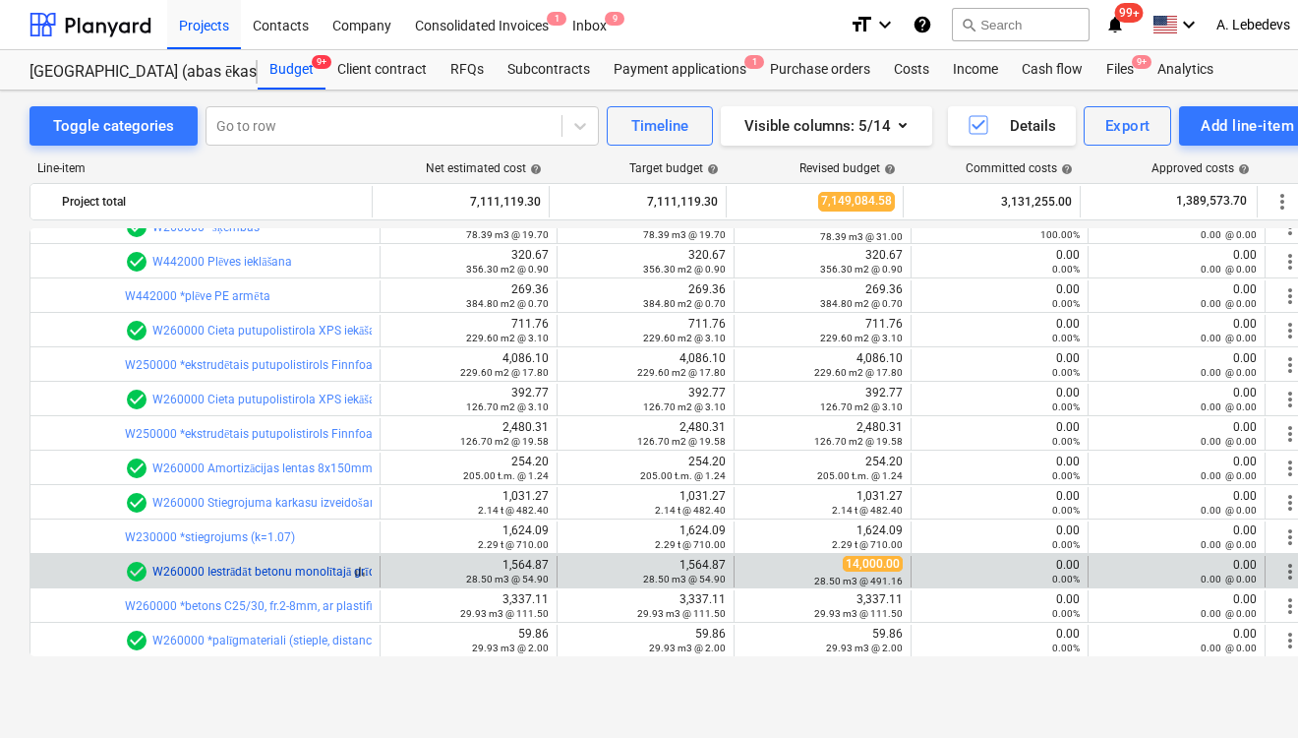
click at [245, 565] on link "W260000 Iestrādāt betonu monolītajā grīdas plātnē 80mm, ieskaitot piegādi un sū…" at bounding box center [389, 572] width 474 height 14
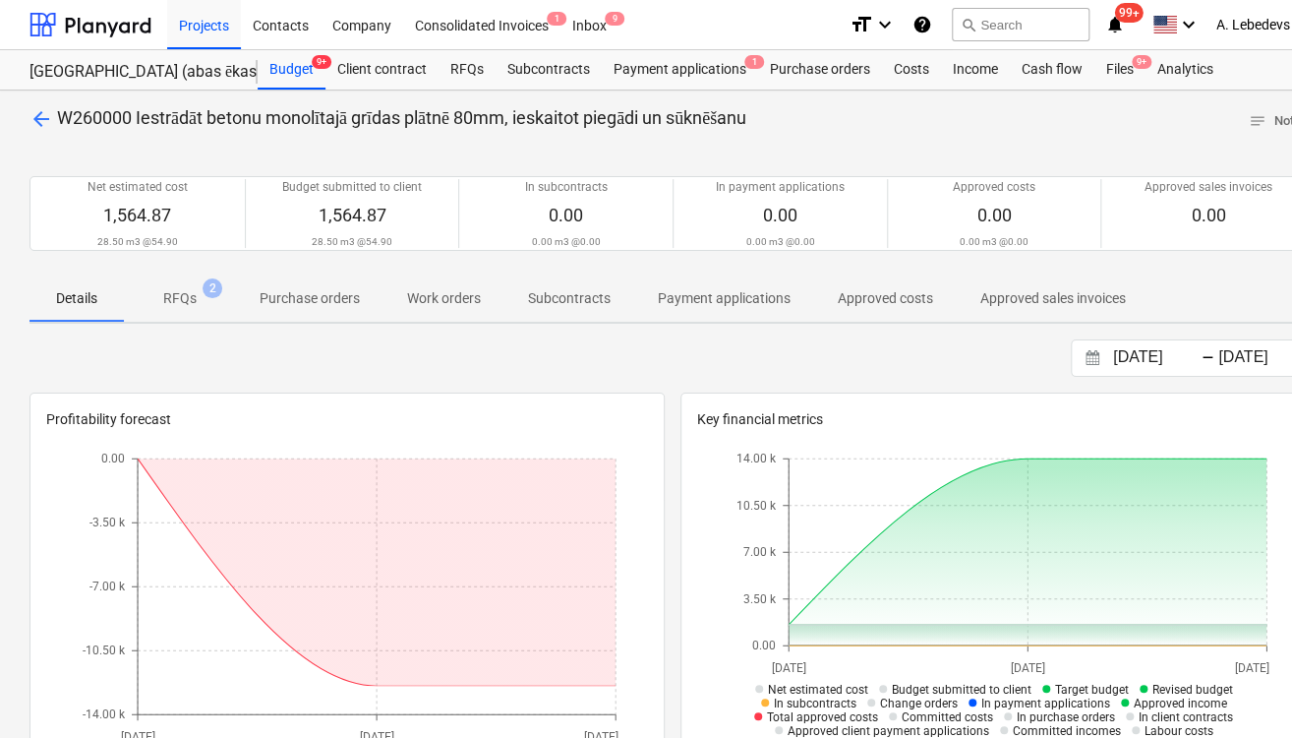
click at [183, 293] on p "RFQs" at bounding box center [179, 298] width 33 height 21
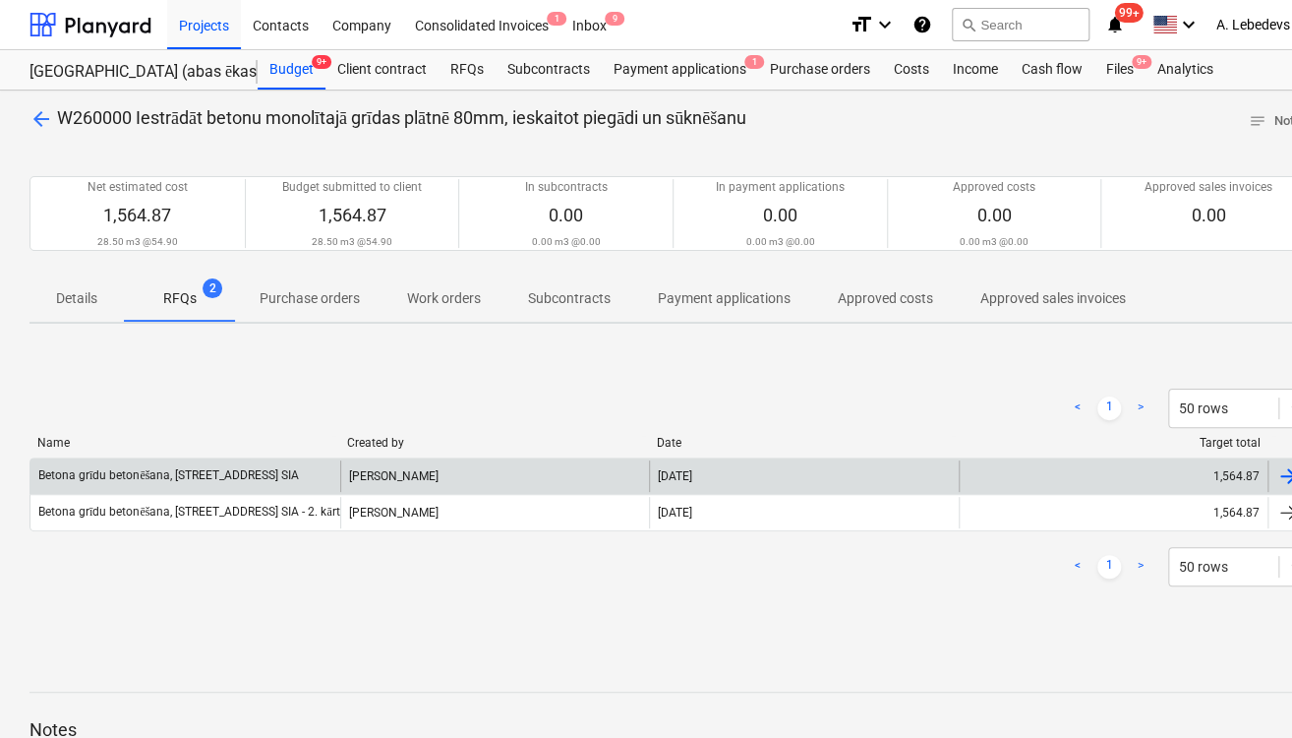
click at [214, 466] on div "Betona grīdu betonēšana, [STREET_ADDRESS] SIA" at bounding box center [185, 475] width 310 height 31
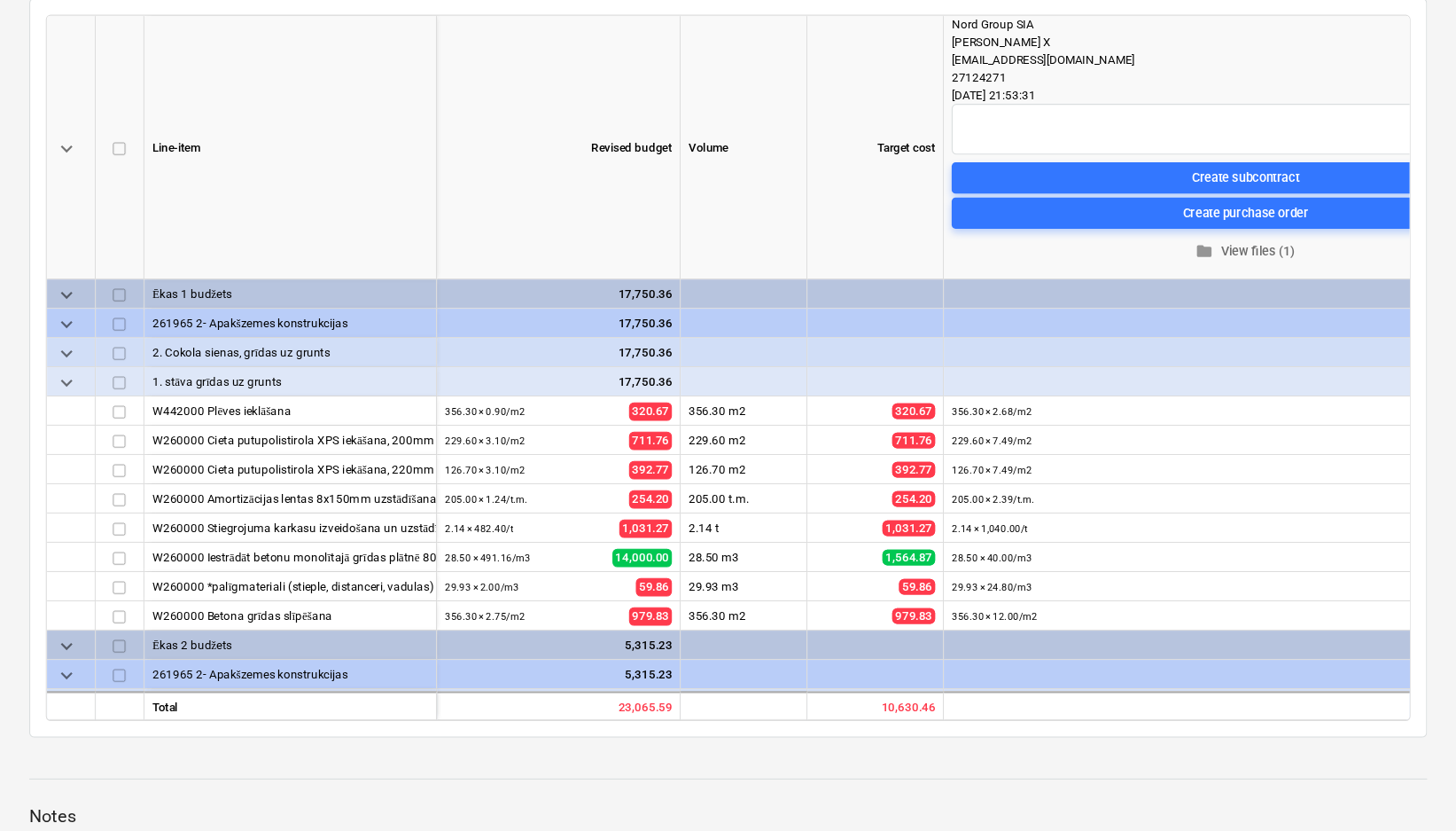
scroll to position [250, 0]
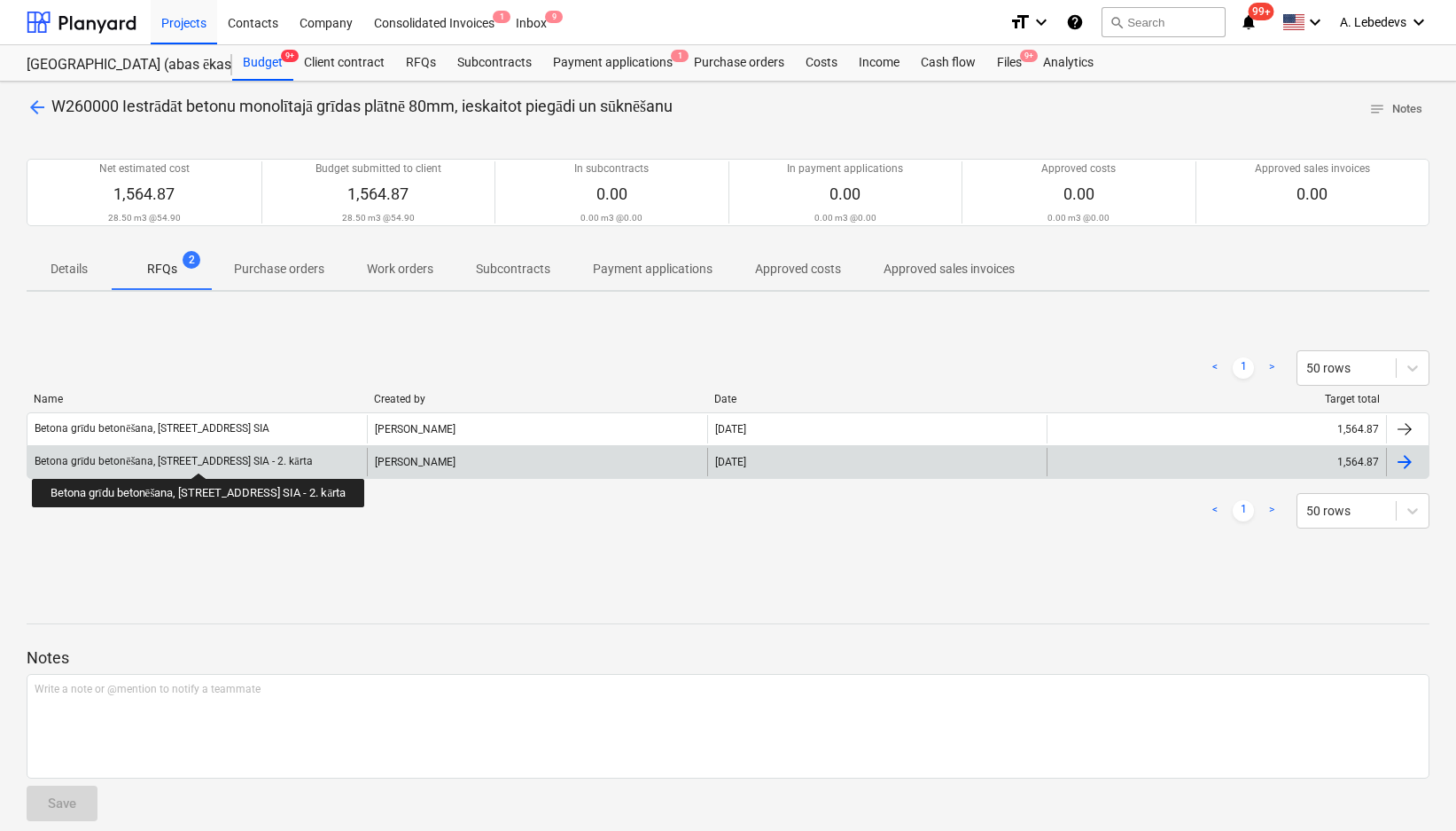
click at [240, 457] on div "Betona grīdu betonēšana, [STREET_ADDRESS] SIA - 2. kārta" at bounding box center [173, 461] width 278 height 14
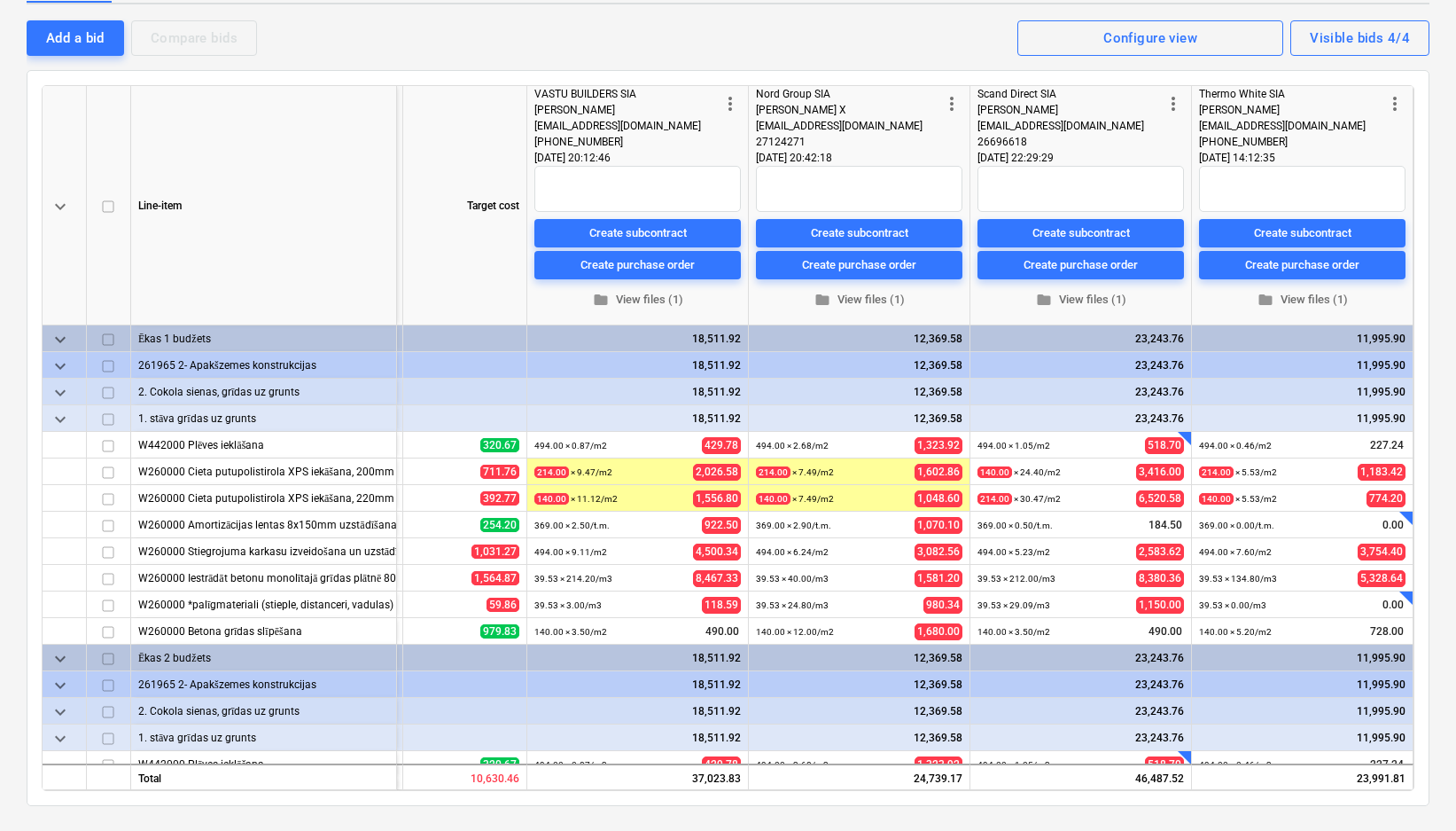
scroll to position [88, 0]
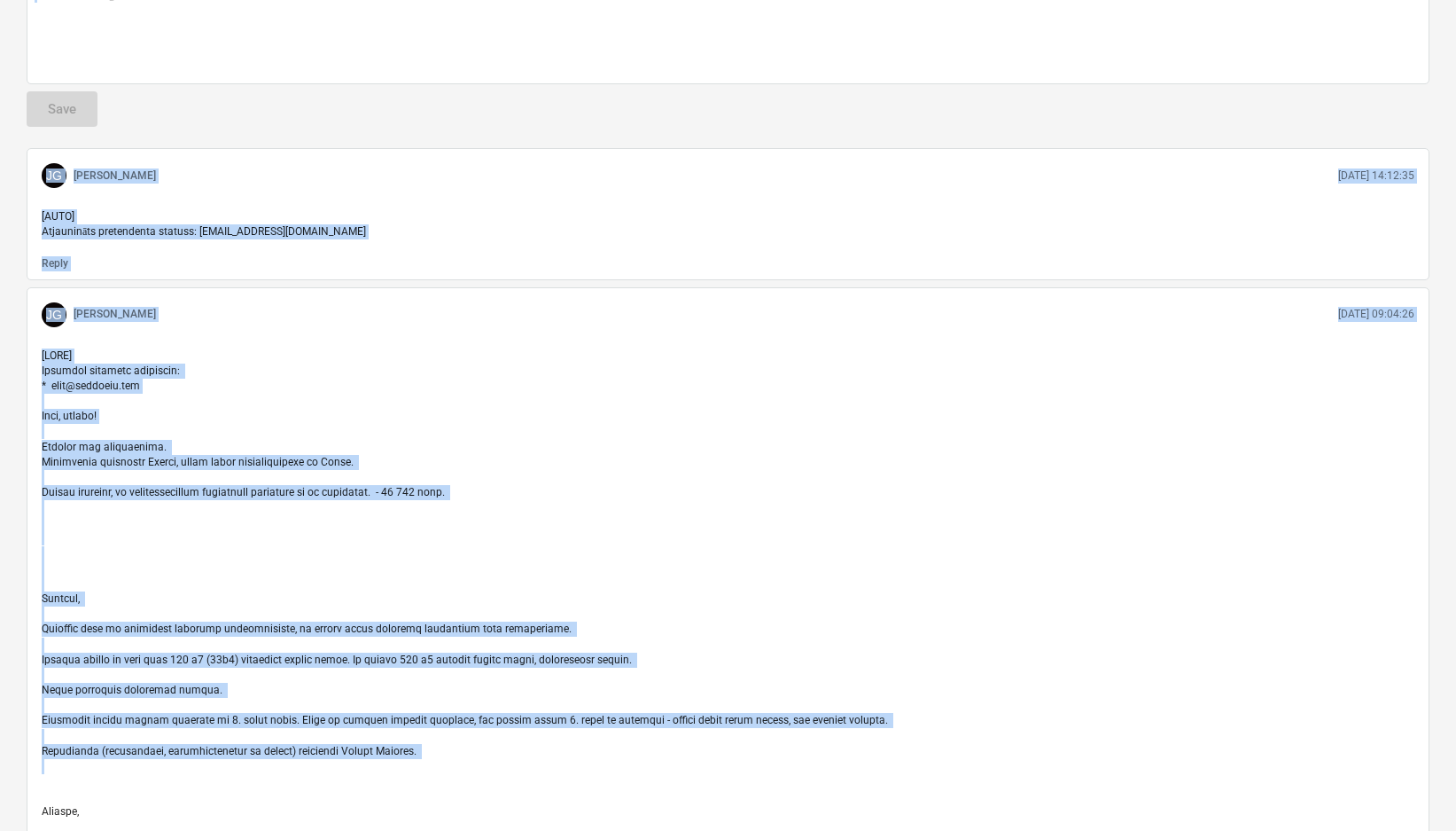
drag, startPoint x: 832, startPoint y: 829, endPoint x: 748, endPoint y: 833, distance: 84.1
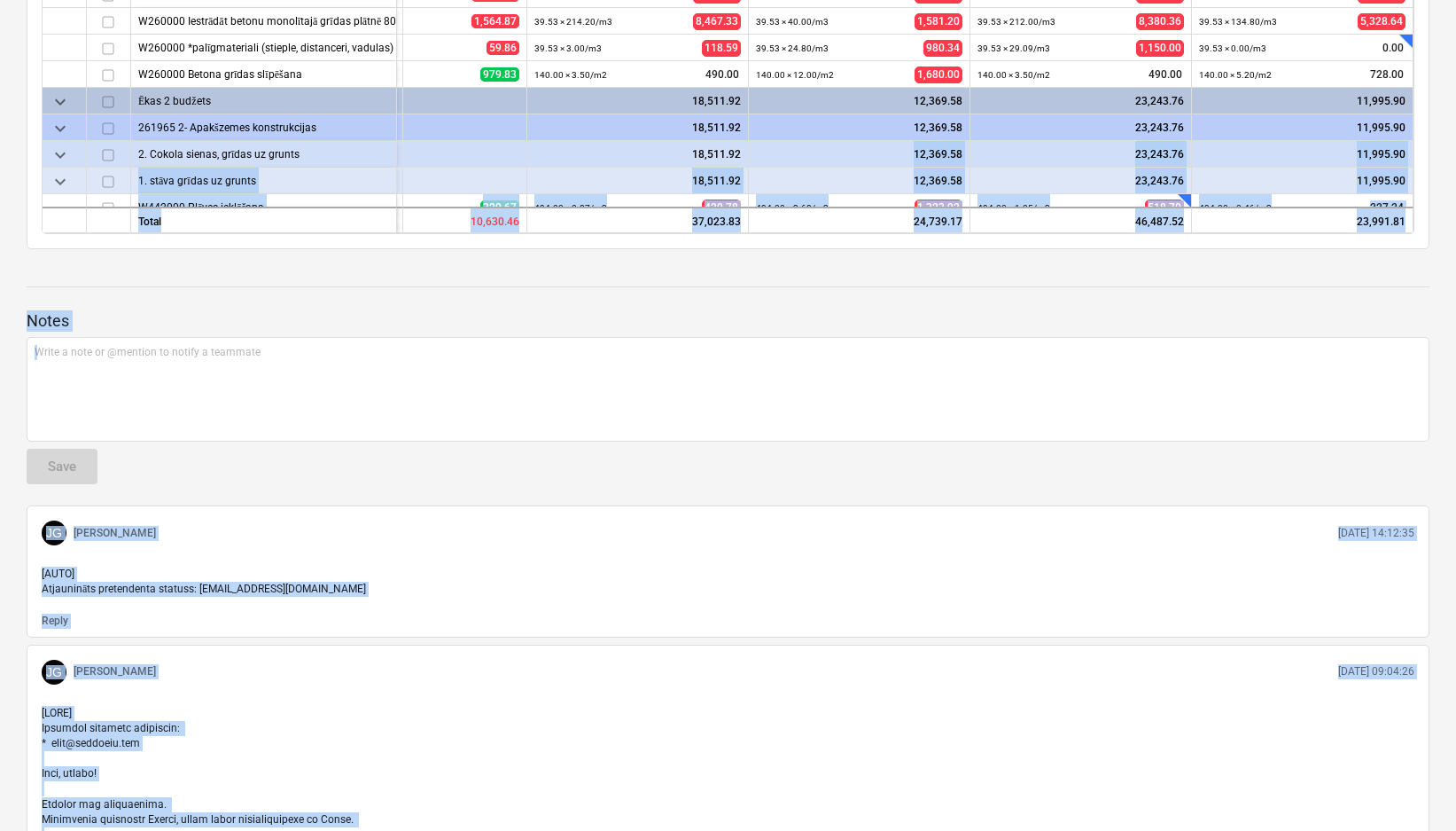
scroll to position [914, 0]
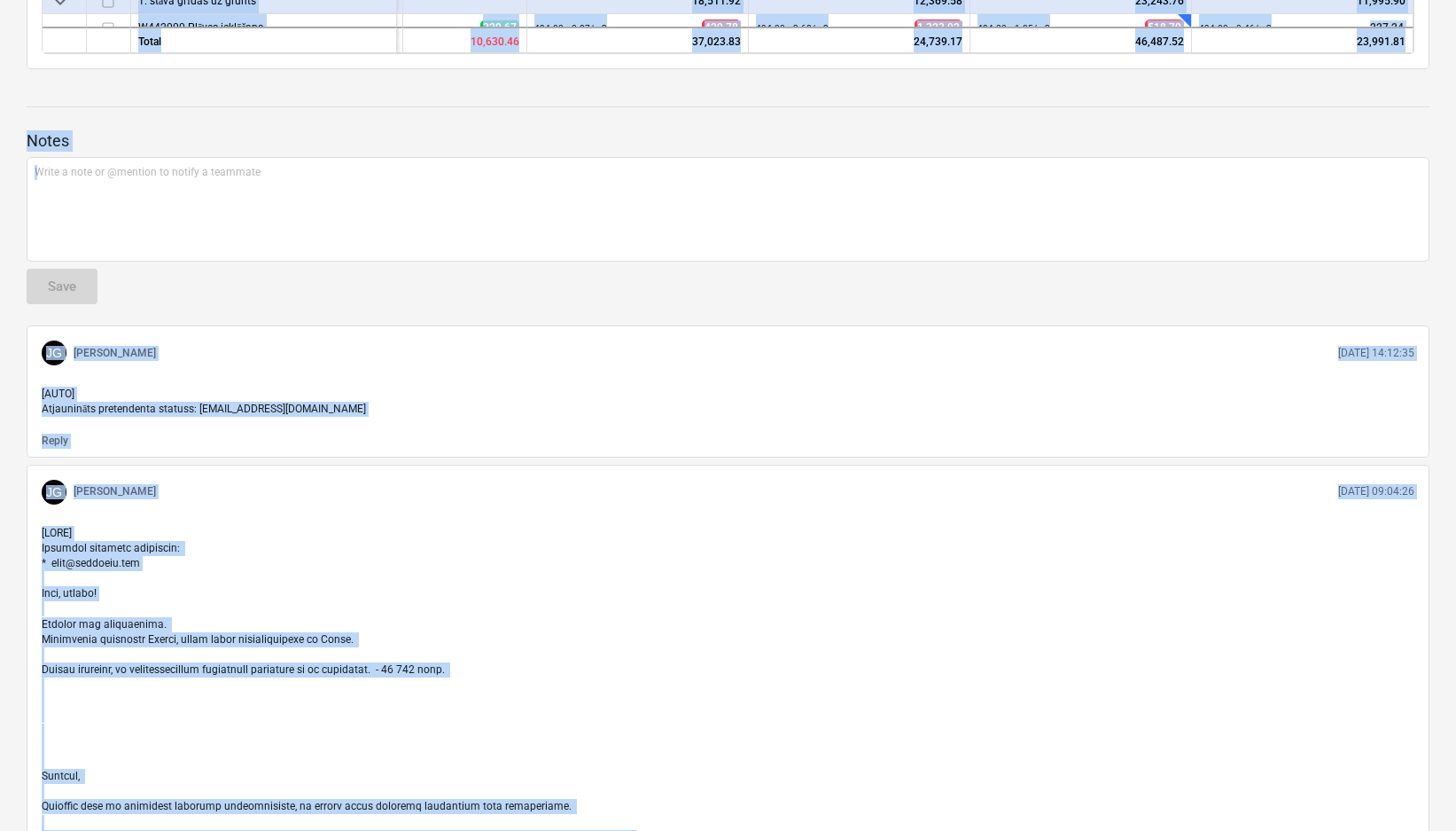
click at [823, 615] on p at bounding box center [728, 845] width 1373 height 639
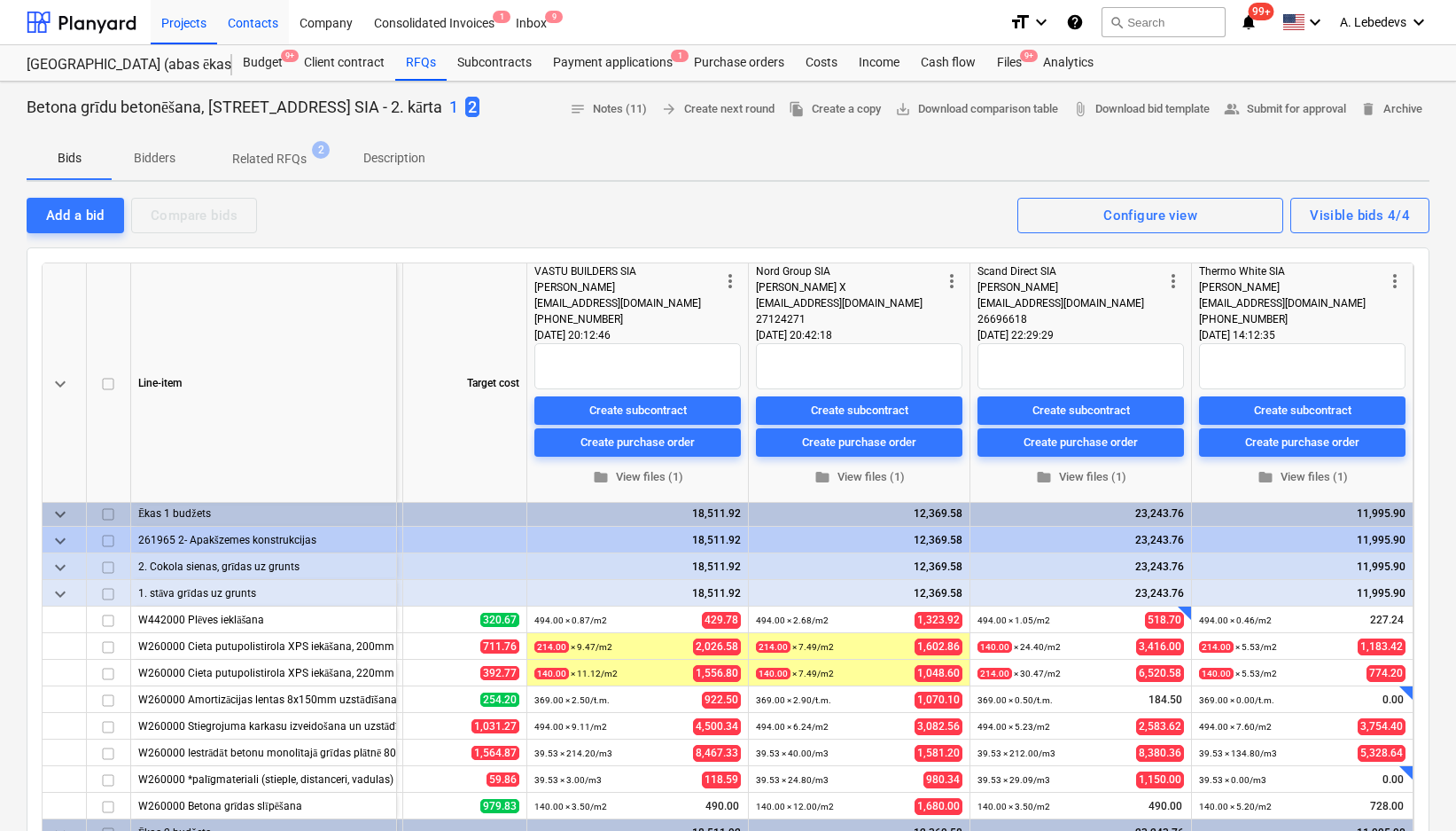
scroll to position [0, 337]
